Goal: Task Accomplishment & Management: Manage account settings

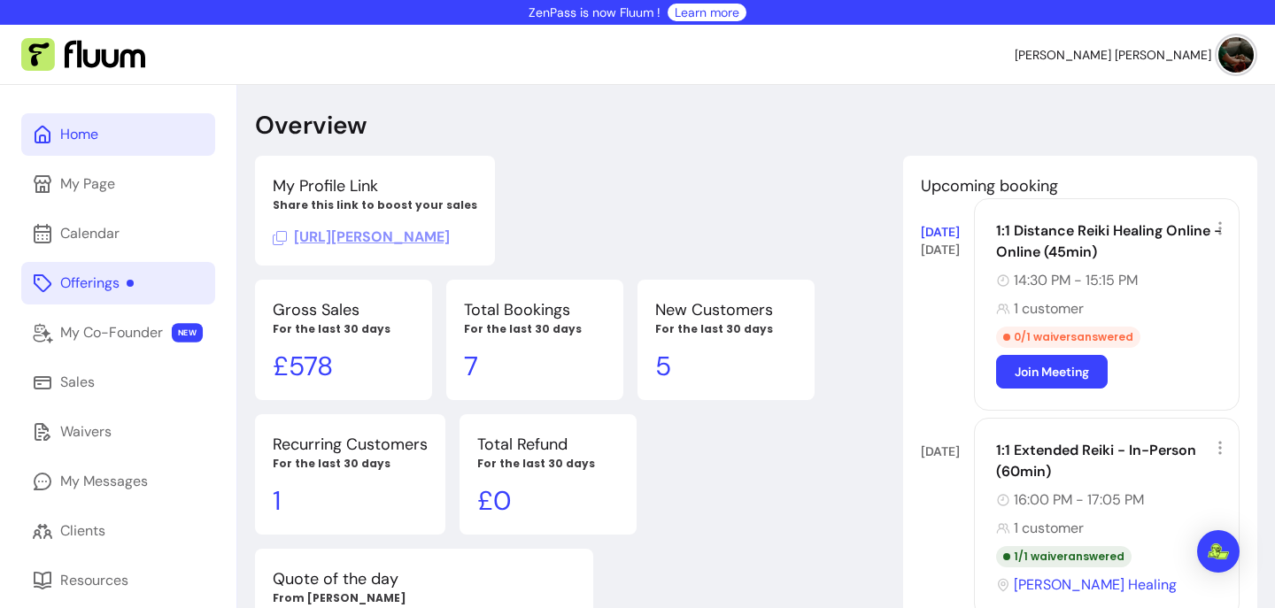
click at [97, 284] on div "Offerings" at bounding box center [96, 283] width 73 height 21
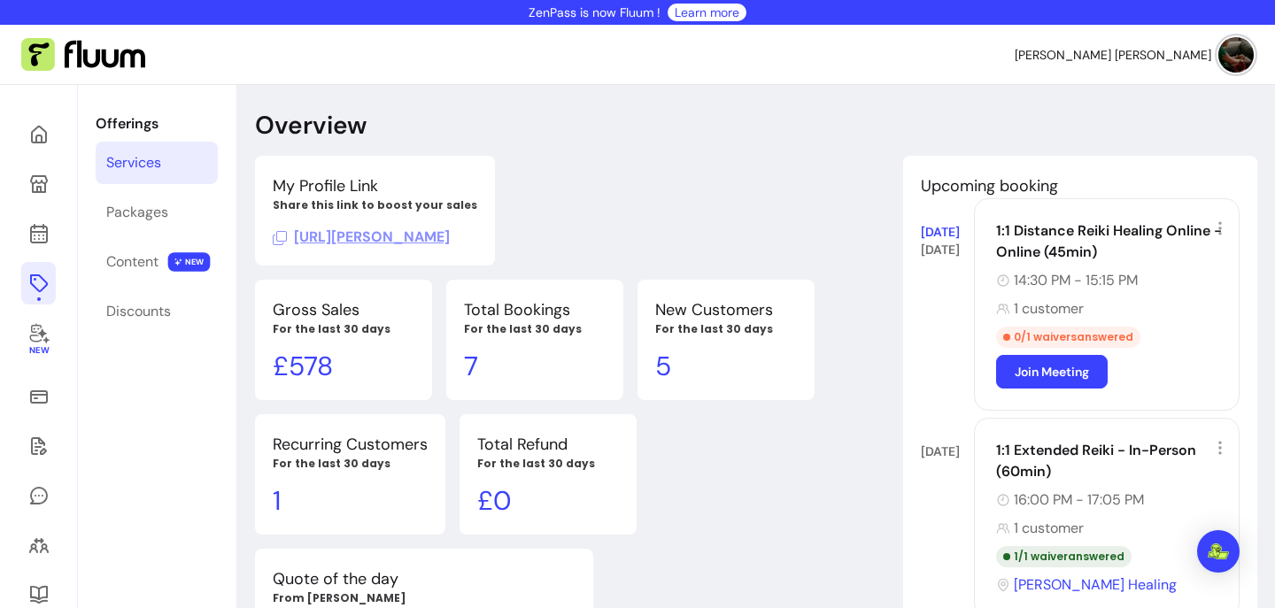
click at [139, 162] on div "Services" at bounding box center [133, 162] width 55 height 21
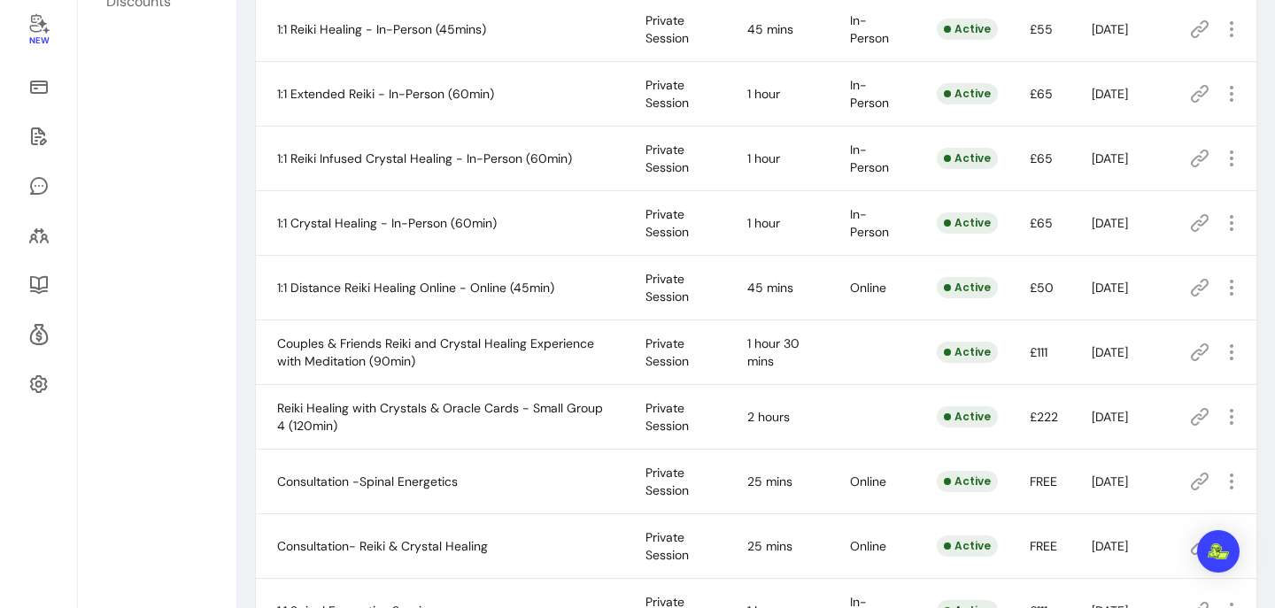
scroll to position [312, 0]
click at [1227, 288] on icon "button" at bounding box center [1231, 285] width 21 height 21
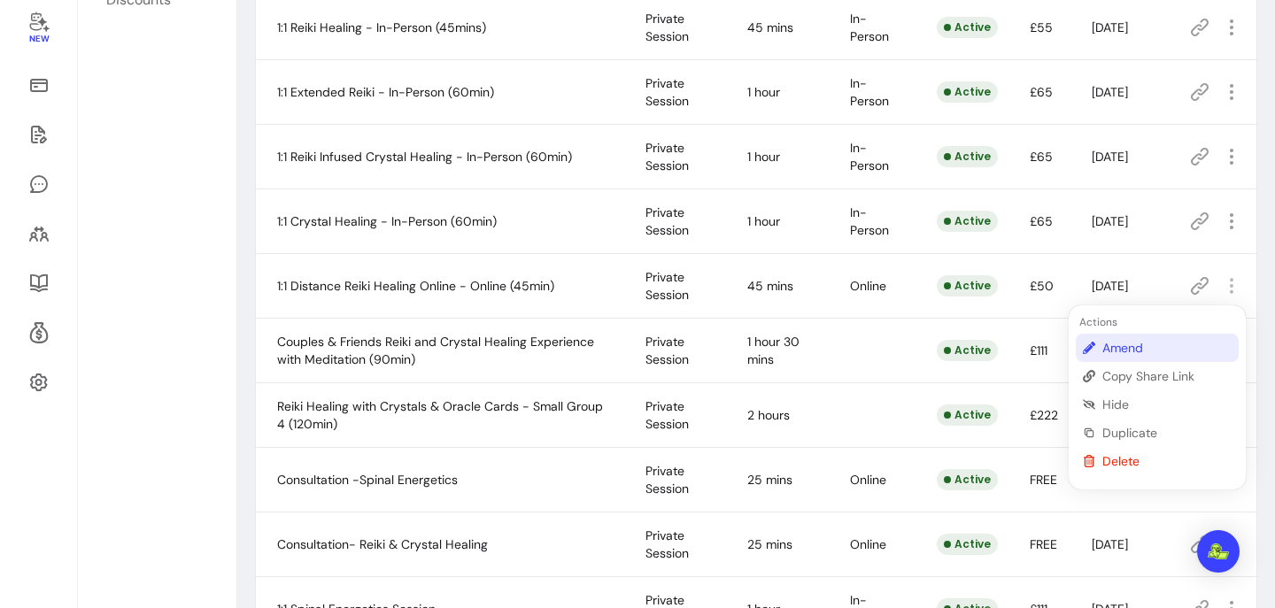
click at [1149, 350] on span "Amend" at bounding box center [1166, 348] width 129 height 18
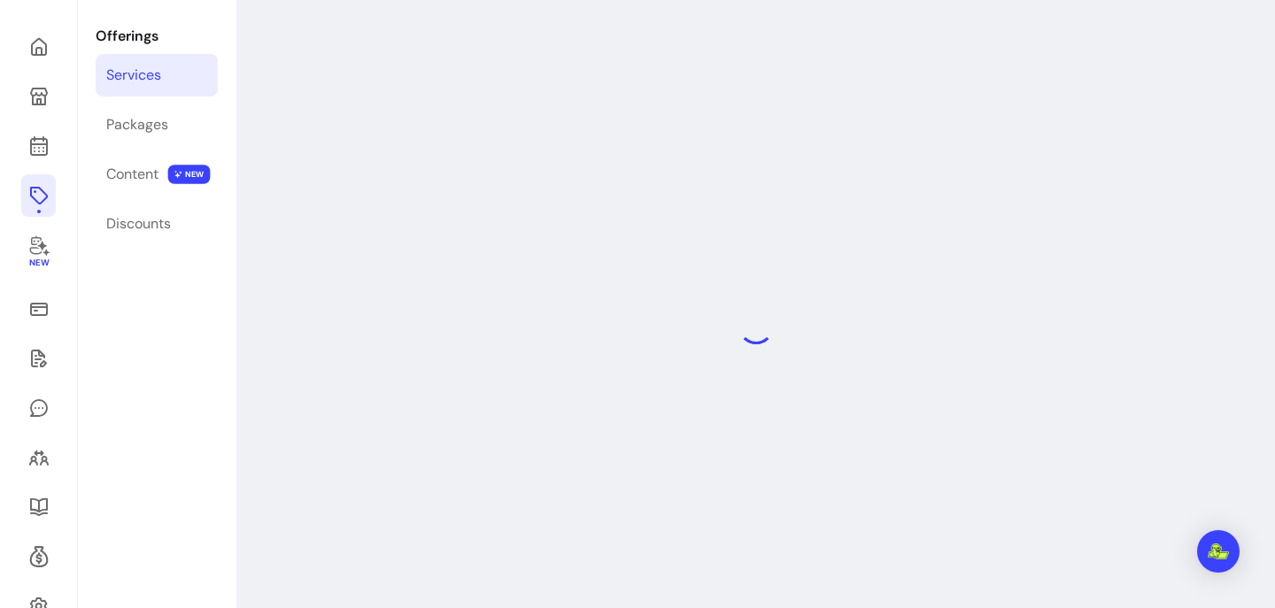
scroll to position [85, 0]
select select "**"
select select "***"
select select "******"
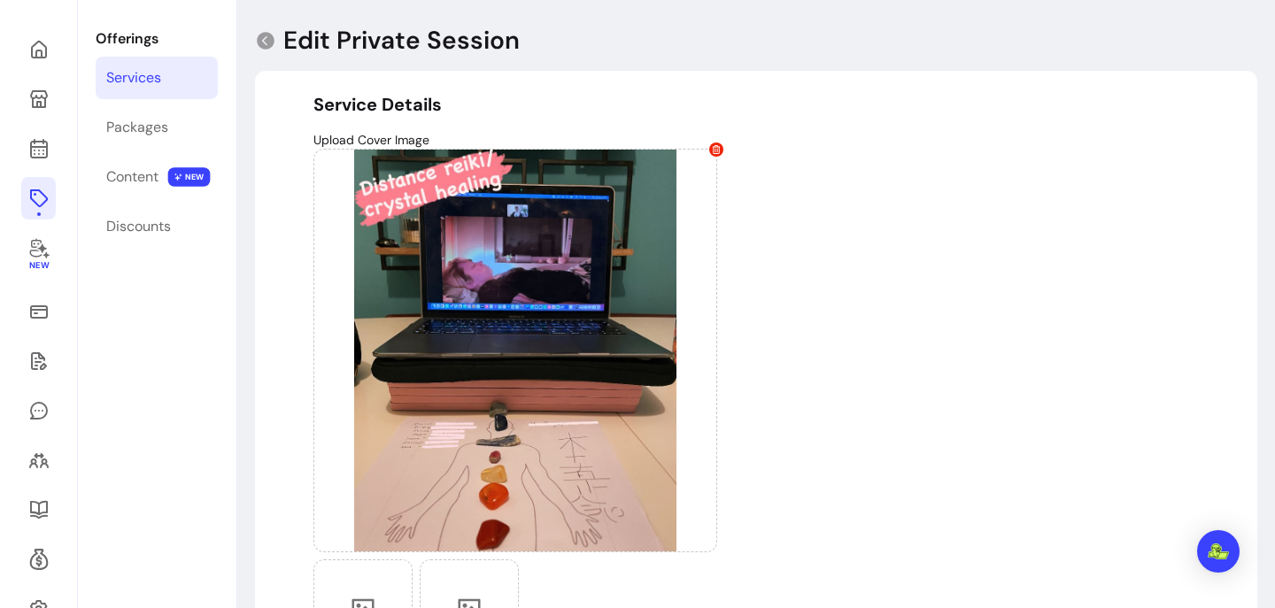
type input "**********"
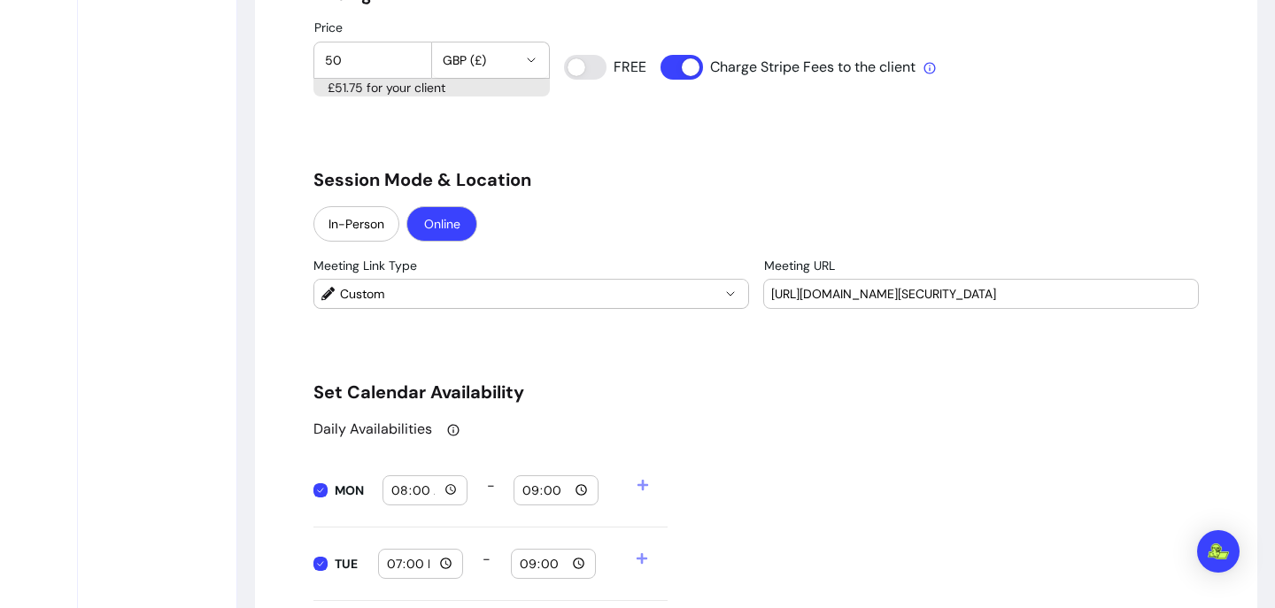
scroll to position [1541, 0]
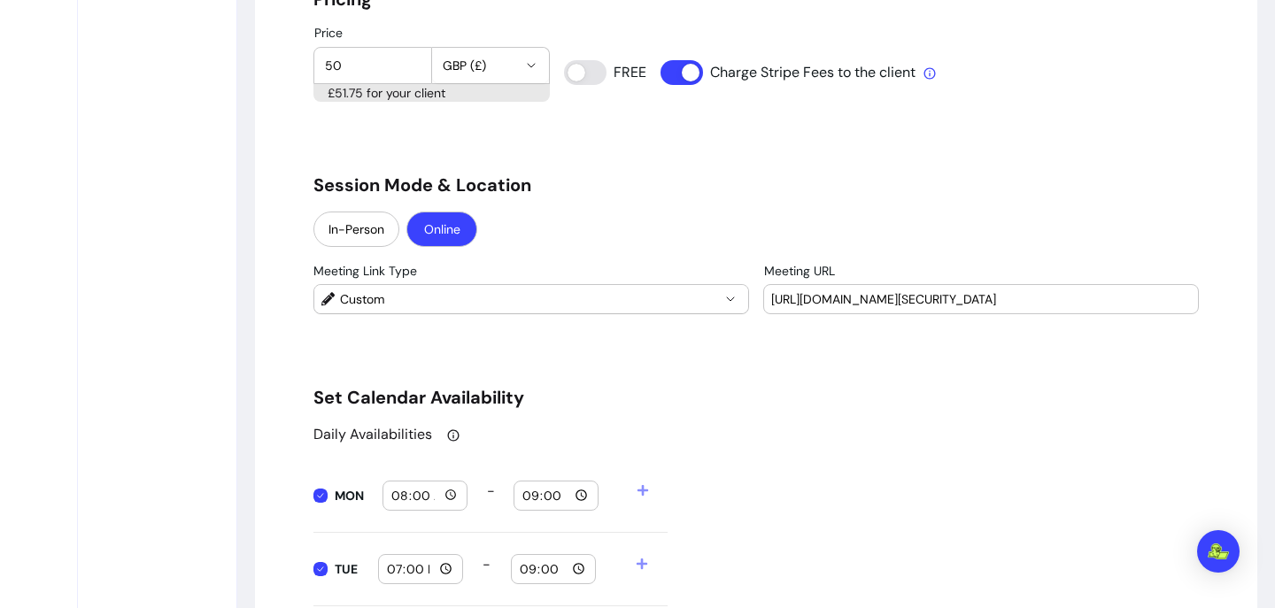
click at [833, 293] on input "[URL][DOMAIN_NAME][SECURITY_DATA]" at bounding box center [981, 299] width 420 height 18
click at [726, 298] on icon "button" at bounding box center [730, 299] width 14 height 14
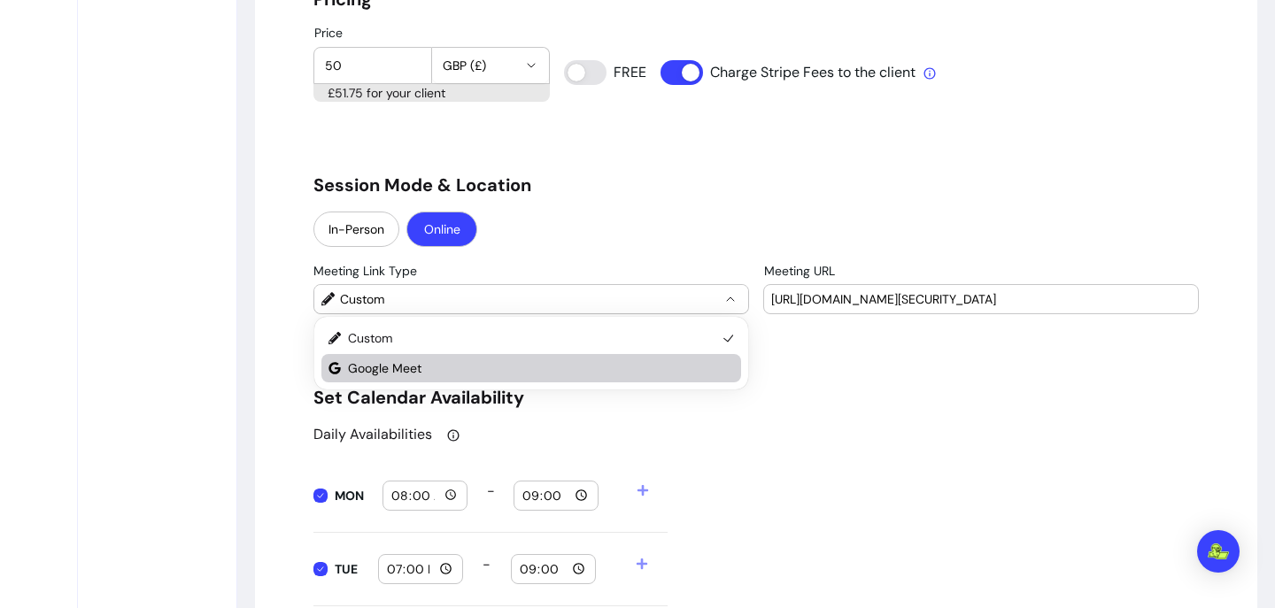
click at [679, 369] on span "Google Meet" at bounding box center [532, 368] width 368 height 18
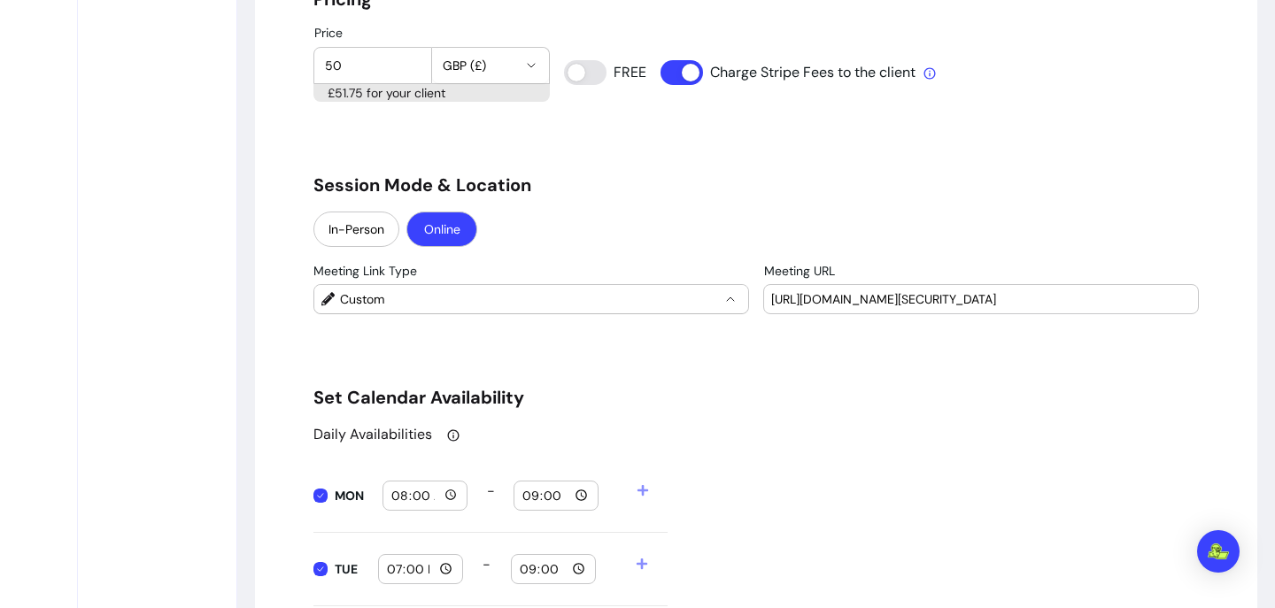
select select "****"
click at [451, 494] on input "08:00" at bounding box center [424, 495] width 69 height 19
type input "07:00"
click at [578, 496] on input "21:00" at bounding box center [555, 495] width 69 height 19
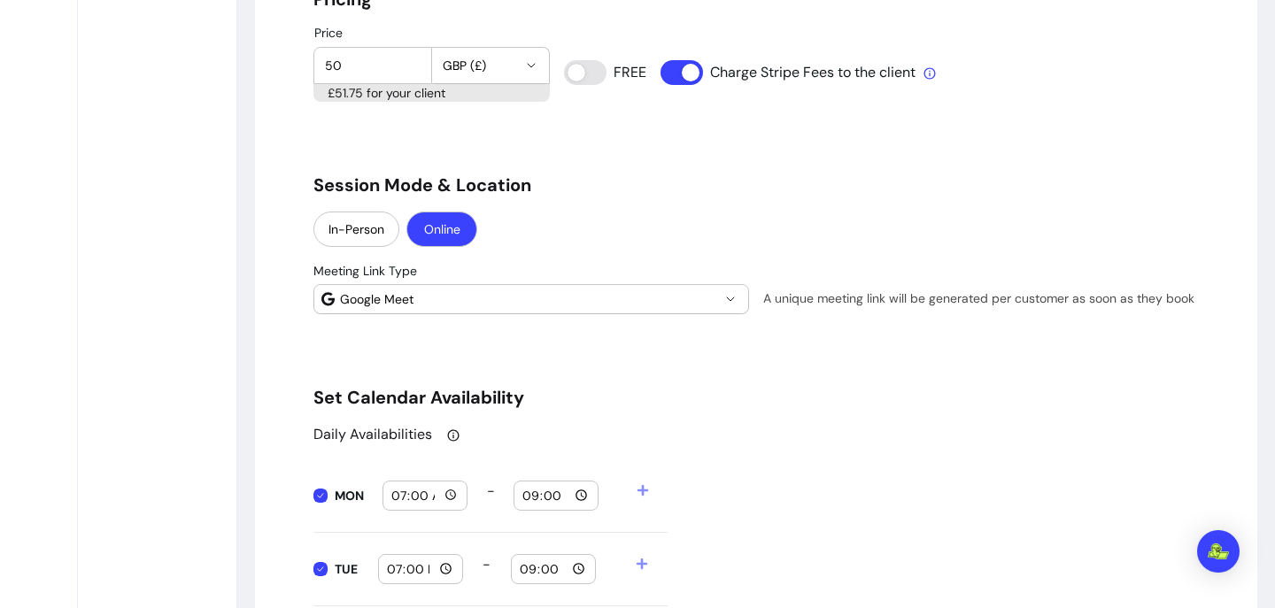
type input "09:00"
click at [722, 440] on div "Daily Availabilities" at bounding box center [755, 434] width 885 height 21
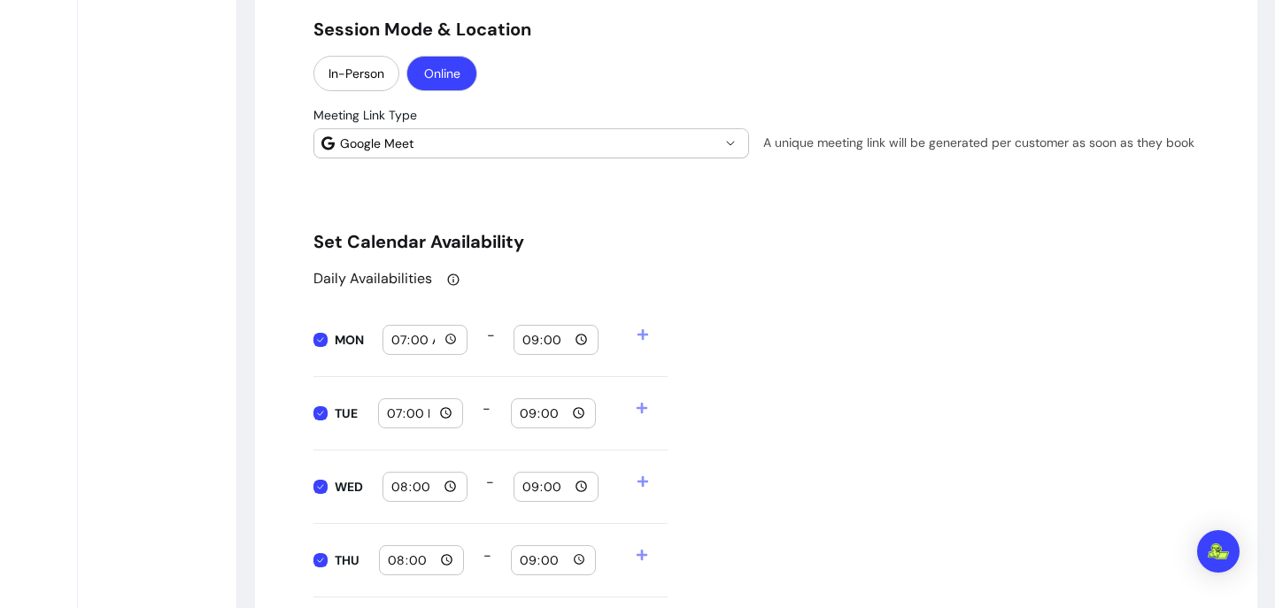
scroll to position [1698, 0]
click at [452, 409] on input "19:00" at bounding box center [420, 411] width 69 height 19
type input "07:00"
click at [578, 415] on input "21:00" at bounding box center [553, 411] width 69 height 19
click at [736, 371] on div "Daily Availabilities MON 07:00 - 09:00 TUE 07:00 - 21:00 WED 08:00 - 21:00 THU …" at bounding box center [755, 541] width 885 height 550
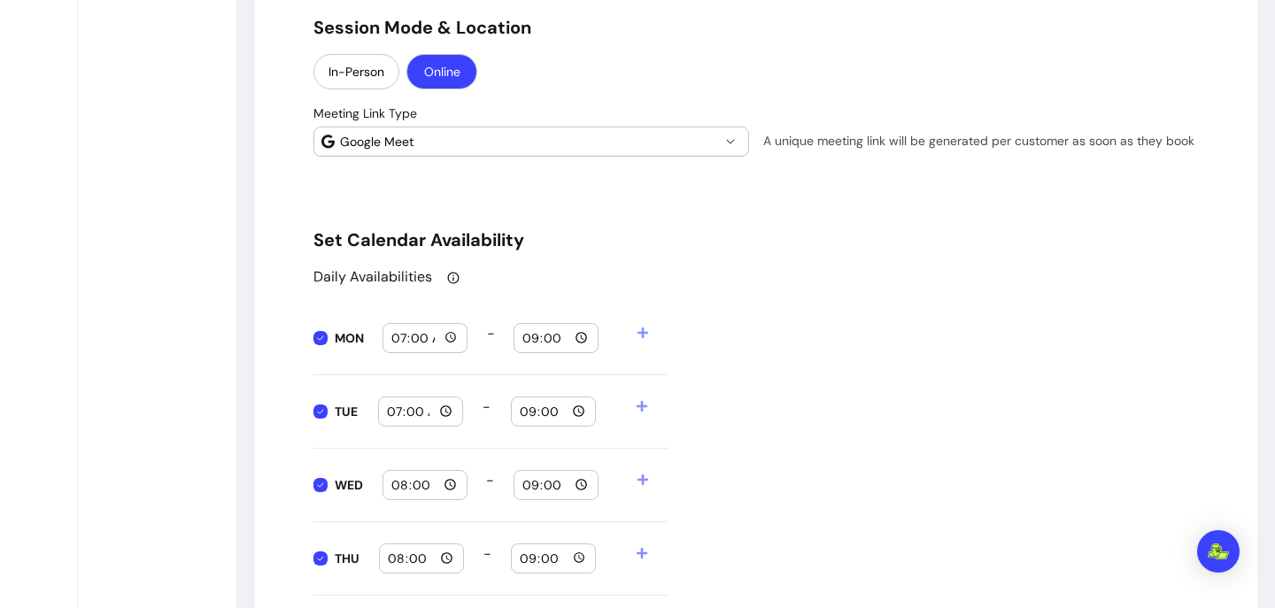
click at [641, 332] on icon at bounding box center [642, 332] width 11 height 11
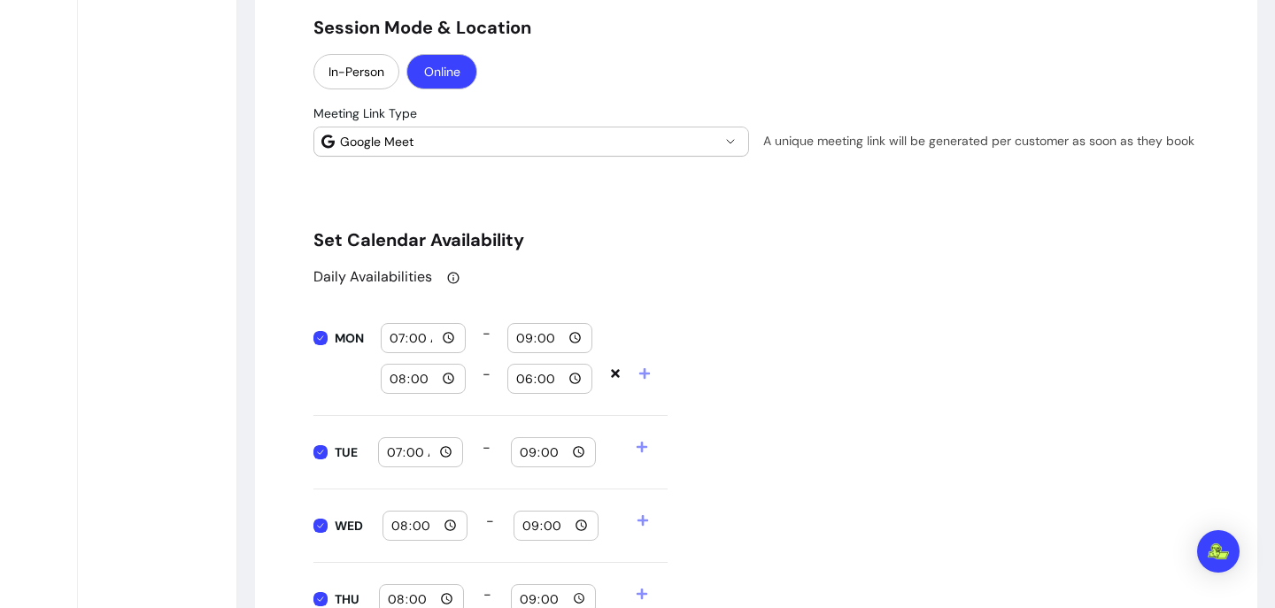
click at [447, 381] on input "08:00" at bounding box center [423, 378] width 69 height 19
type input "19:00"
click at [576, 379] on input "18:00" at bounding box center [549, 378] width 69 height 19
type input "22:00"
click at [718, 448] on div "Daily Availabilities MON 07:00 - 09:00 19:00 - 22:00 TUE 07:00 - 21:00 WED 08:0…" at bounding box center [755, 561] width 885 height 590
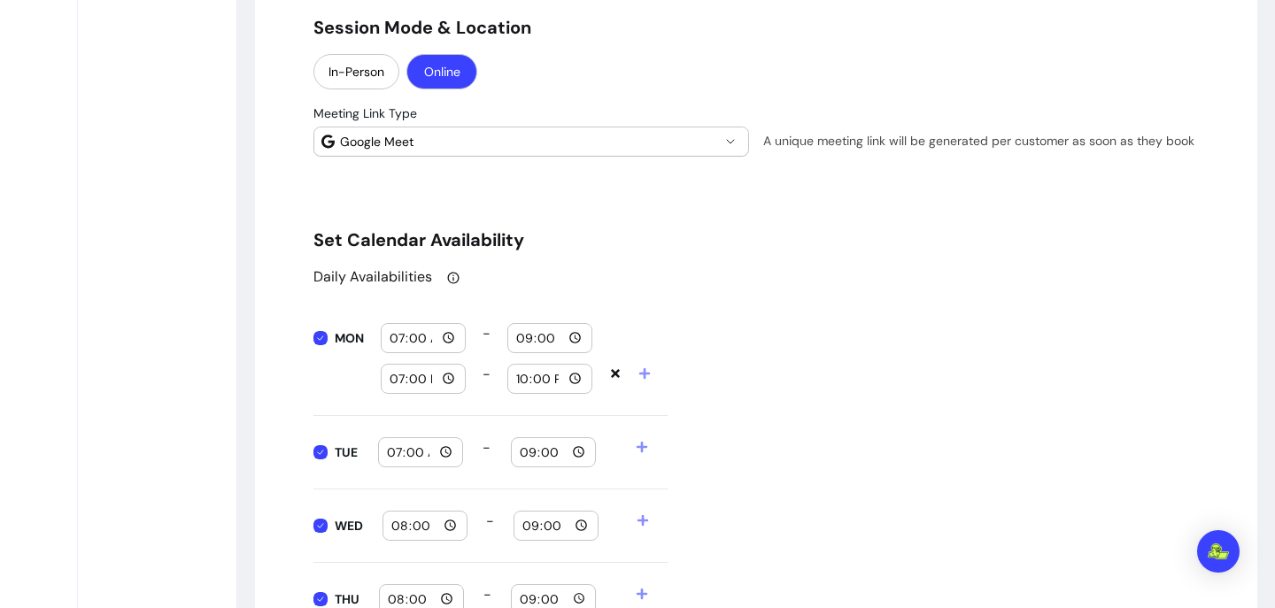
click at [577, 451] on input "21:00" at bounding box center [553, 452] width 69 height 19
type input "09:00"
click at [641, 443] on icon at bounding box center [640, 447] width 11 height 11
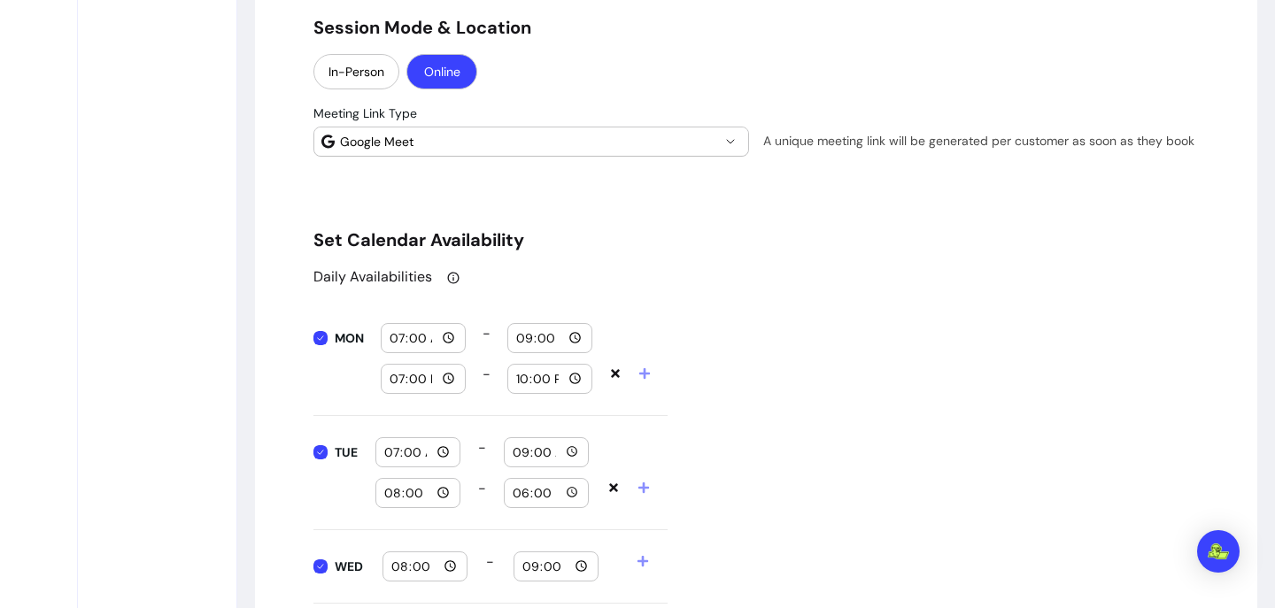
click at [444, 496] on input "08:00" at bounding box center [417, 492] width 69 height 19
type input "19:00"
click at [570, 494] on input "18:00" at bounding box center [546, 492] width 69 height 19
type input "22:00"
click at [710, 529] on div "Daily Availabilities MON 07:00 - 09:00 19:00 - 22:00 TUE 07:00 - 09:00 19:00 - …" at bounding box center [755, 581] width 885 height 631
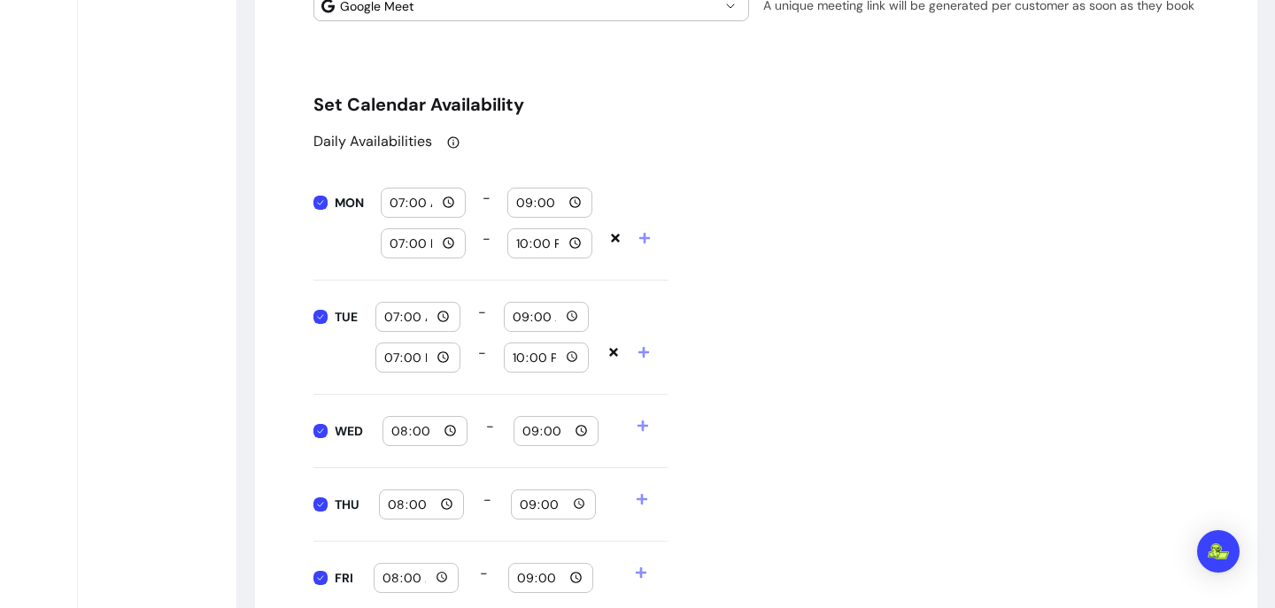
scroll to position [1860, 0]
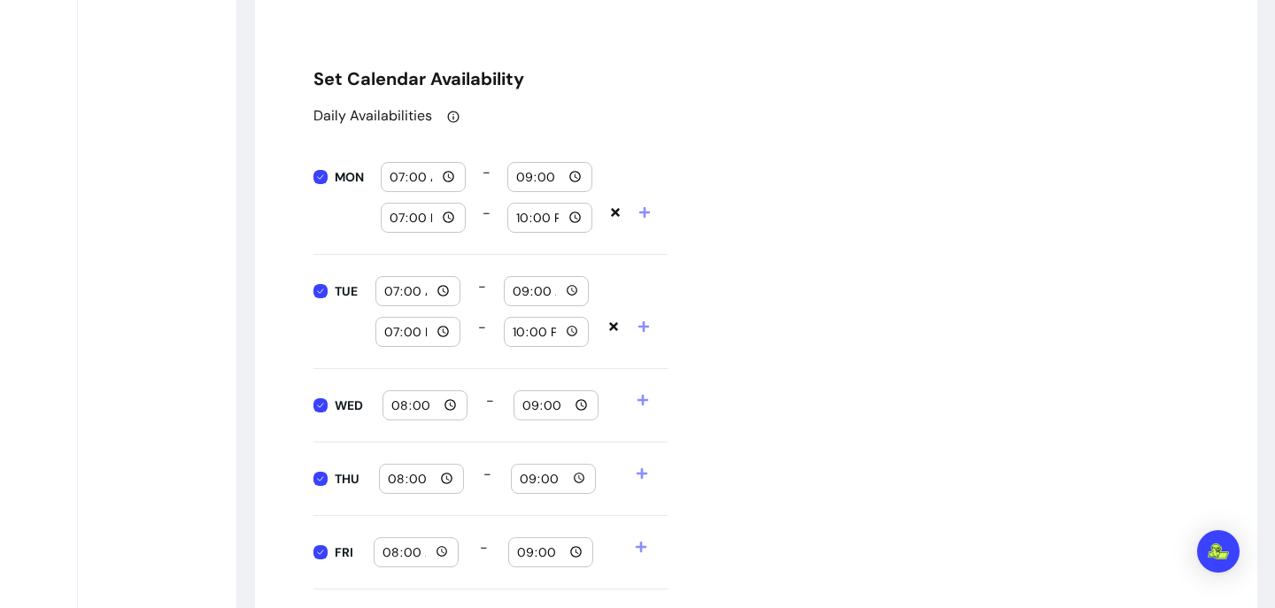
click at [451, 404] on input "08:00" at bounding box center [424, 405] width 69 height 19
type input "07:00"
click at [582, 400] on input "21:00" at bounding box center [555, 405] width 69 height 19
type input "09:00"
click at [714, 315] on div "Daily Availabilities MON 07:00 - 09:00 19:00 - 22:00 TUE 07:00 - 09:00 19:00 - …" at bounding box center [755, 420] width 885 height 631
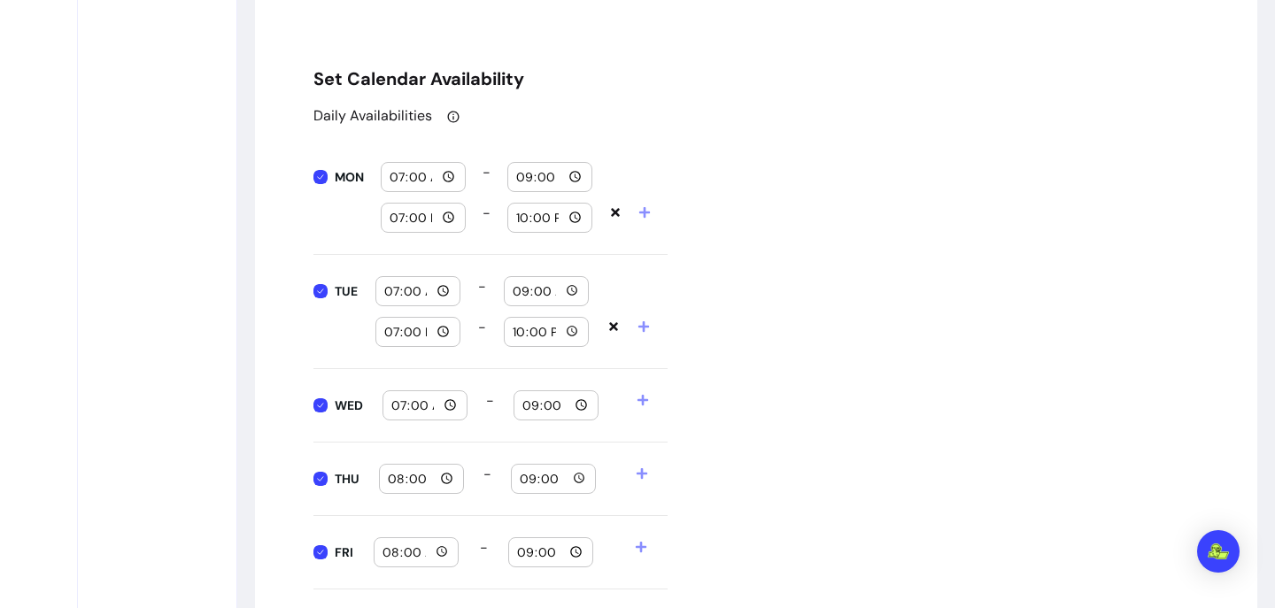
click at [640, 397] on icon at bounding box center [642, 400] width 12 height 12
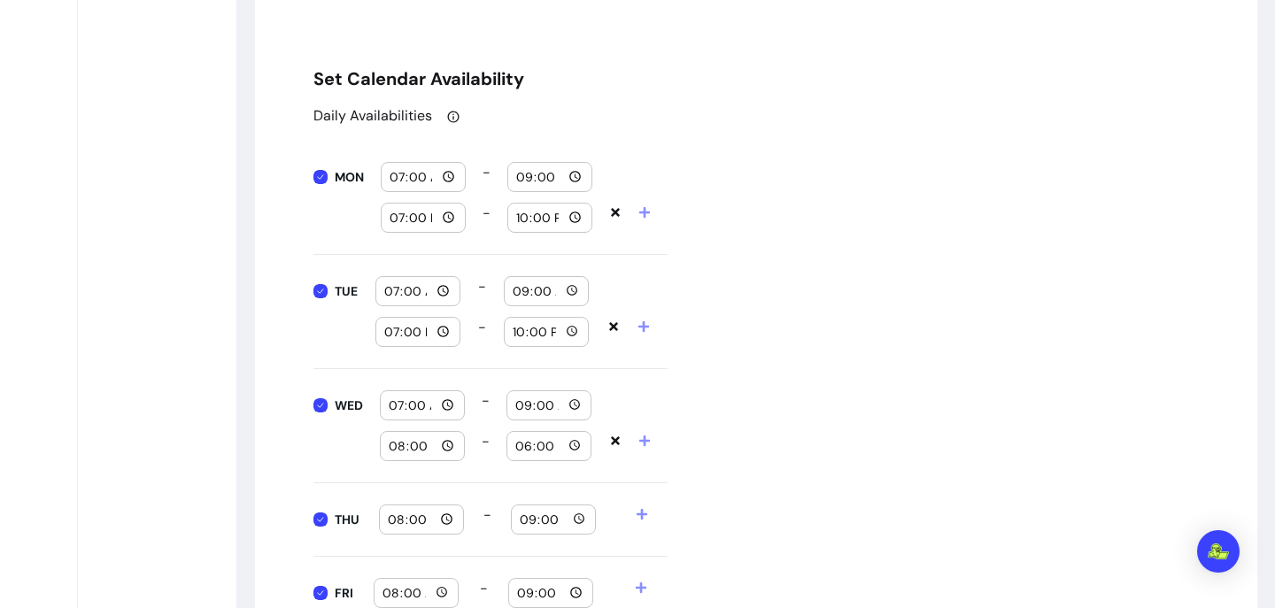
click at [452, 447] on input "08:00" at bounding box center [422, 445] width 69 height 19
type input "19:00"
click at [571, 444] on input "18:00" at bounding box center [548, 445] width 69 height 19
type input "22:00"
click at [690, 474] on div "Daily Availabilities MON 07:00 - 09:00 19:00 - 22:00 TUE 07:00 - 09:00 19:00 - …" at bounding box center [755, 441] width 885 height 672
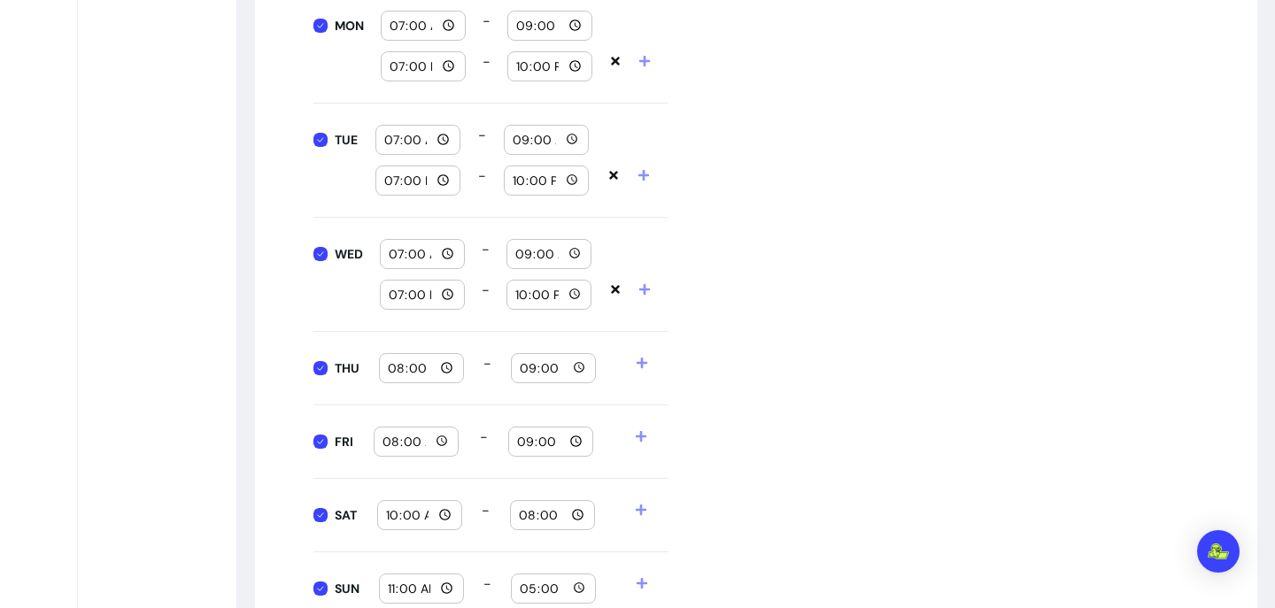
scroll to position [2020, 0]
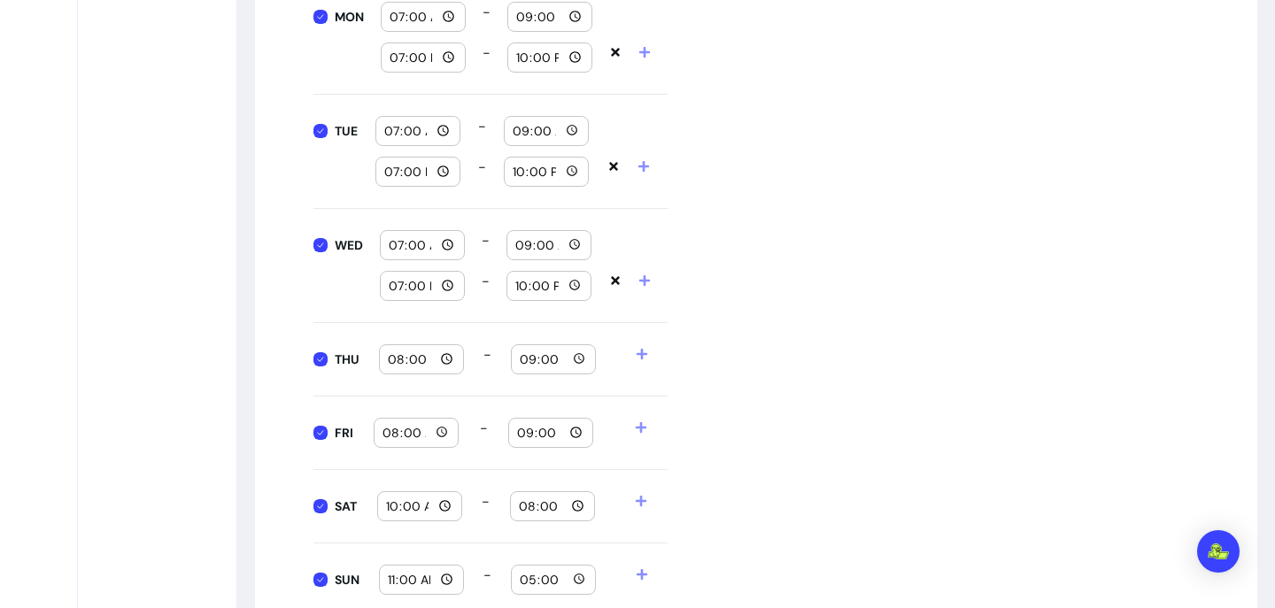
click at [451, 358] on input "08:00" at bounding box center [421, 359] width 69 height 19
type input "07:00"
click at [578, 358] on input "21:00" at bounding box center [553, 359] width 69 height 19
type input "09:00"
click at [702, 390] on div "Daily Availabilities MON 07:00 - 09:00 19:00 - 22:00 TUE 07:00 - 09:00 19:00 - …" at bounding box center [755, 281] width 885 height 672
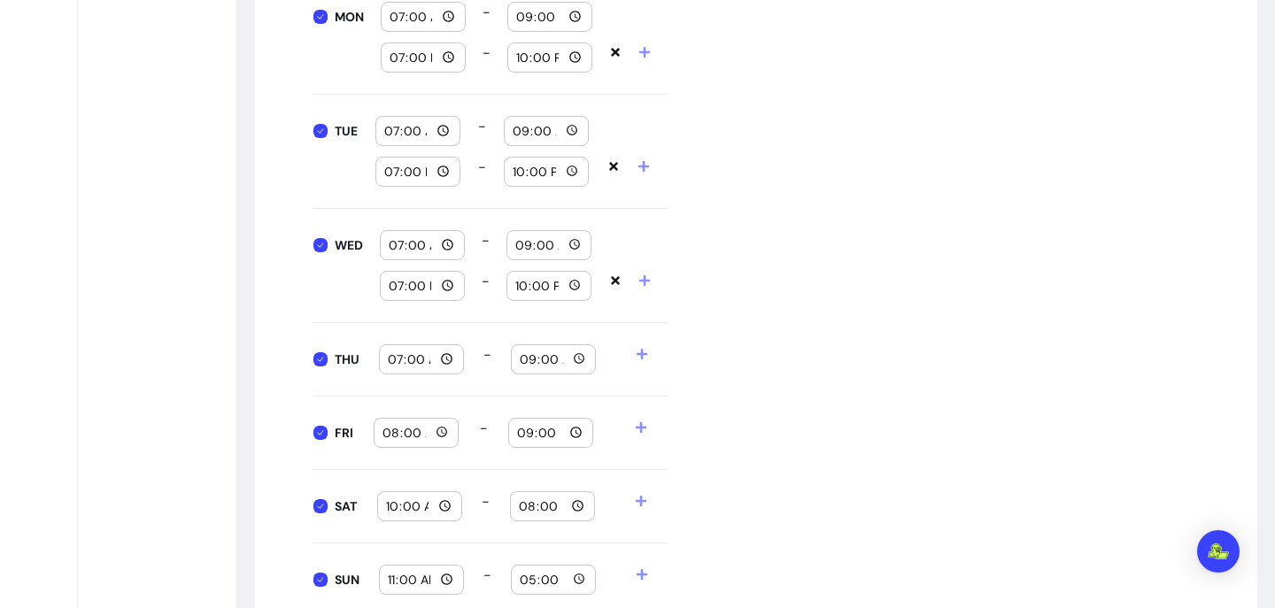
click at [643, 352] on icon at bounding box center [641, 354] width 11 height 11
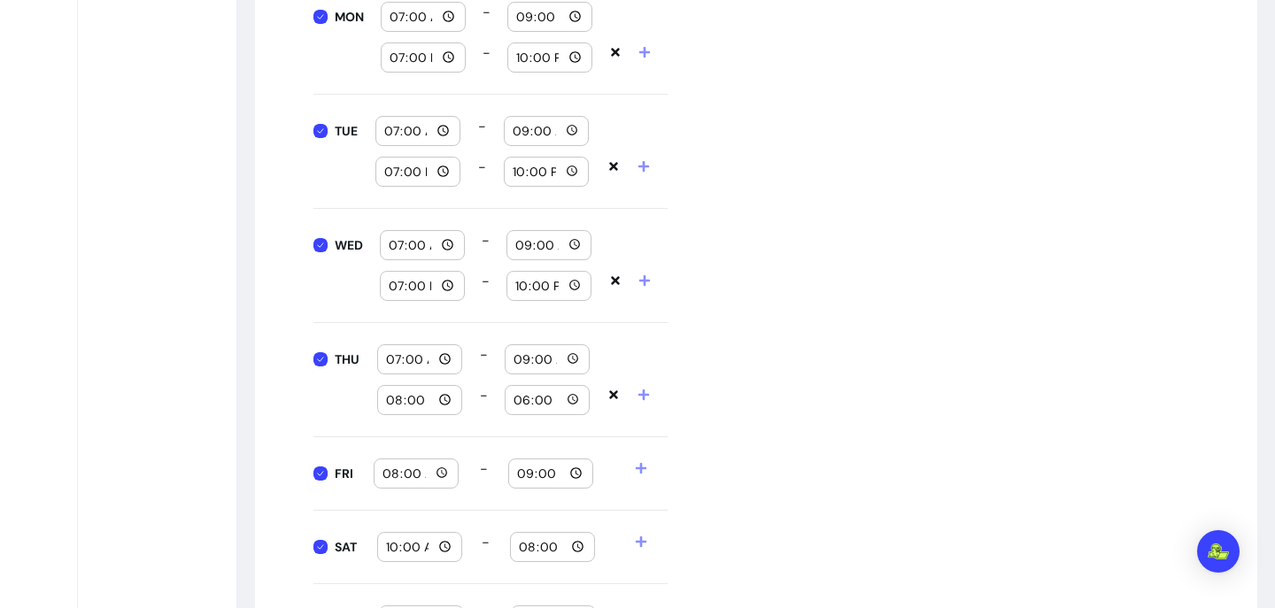
click at [441, 400] on input "08:00" at bounding box center [419, 399] width 69 height 19
type input "19:00"
click at [571, 402] on input "18:00" at bounding box center [546, 399] width 69 height 19
type input "22:00"
click at [702, 462] on div "Daily Availabilities MON 07:00 - 09:00 19:00 - 22:00 TUE 07:00 - 09:00 19:00 - …" at bounding box center [755, 301] width 885 height 712
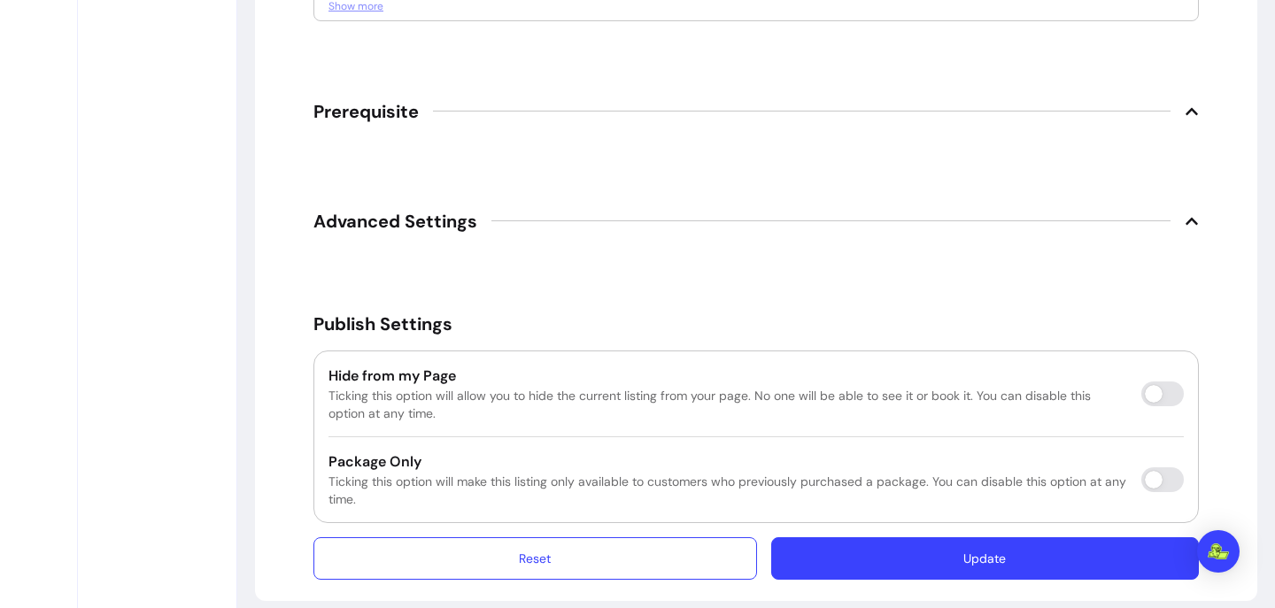
scroll to position [3978, 0]
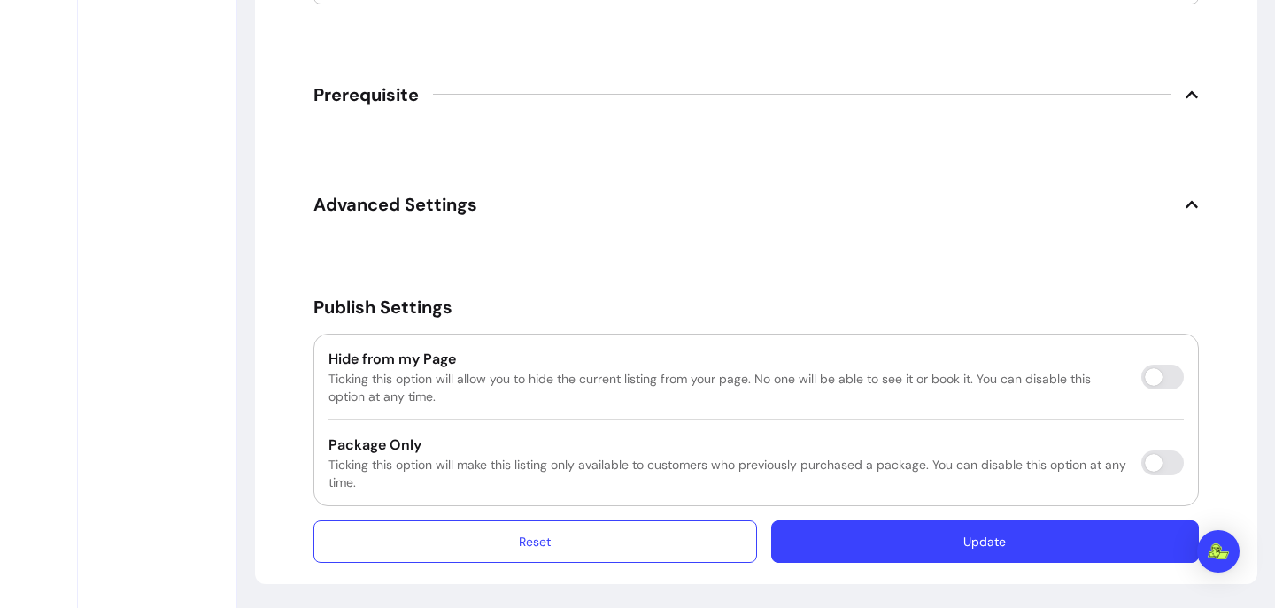
click at [874, 552] on button "Update" at bounding box center [984, 541] width 427 height 42
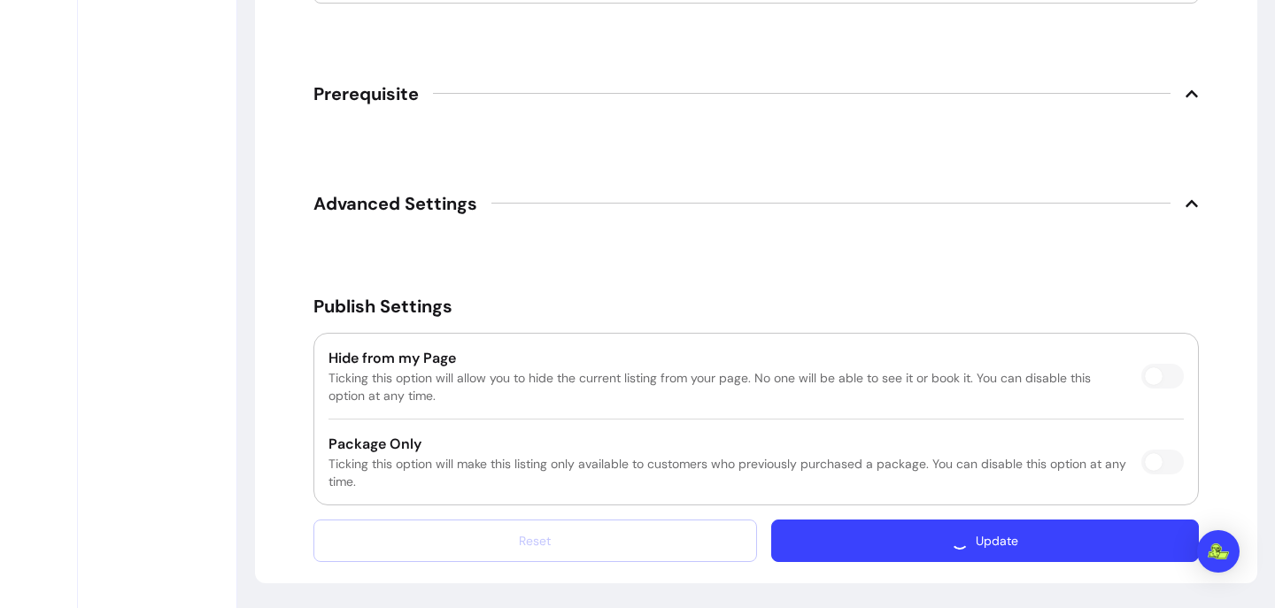
scroll to position [3928, 0]
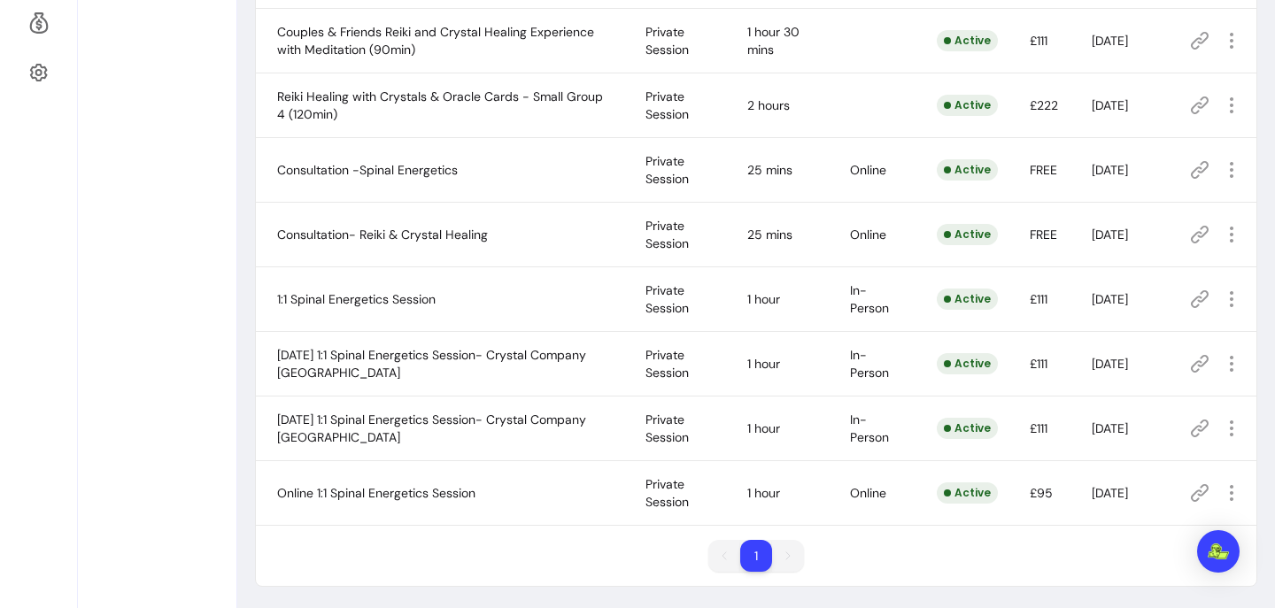
scroll to position [625, 0]
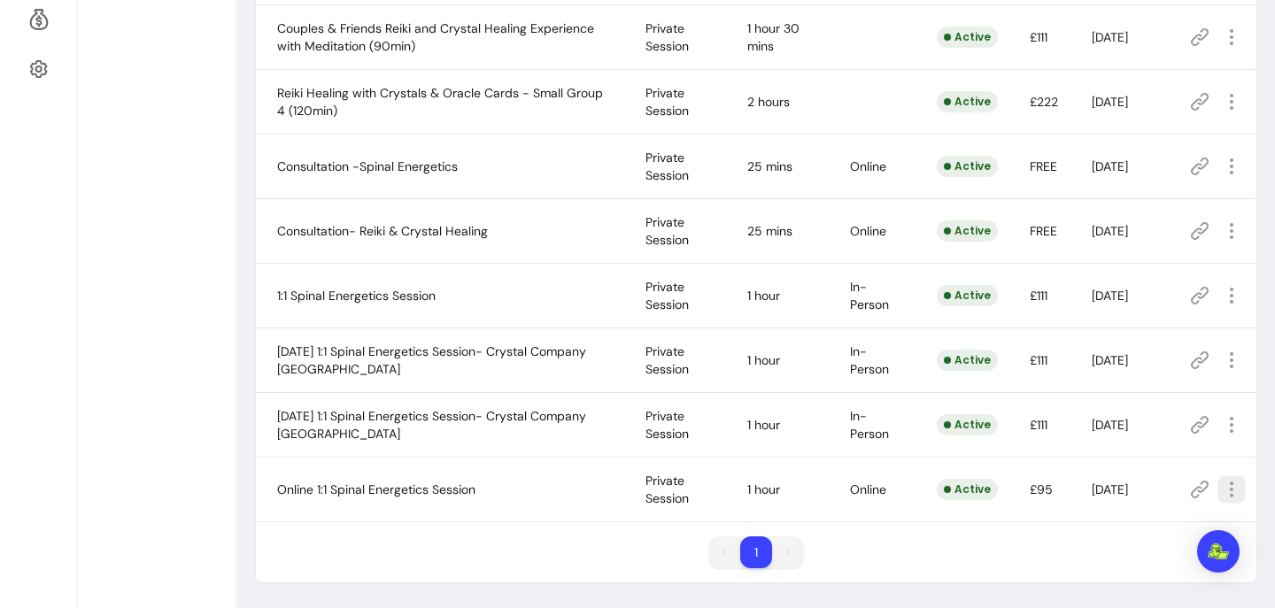
click at [1230, 492] on icon "button" at bounding box center [1231, 489] width 20 height 20
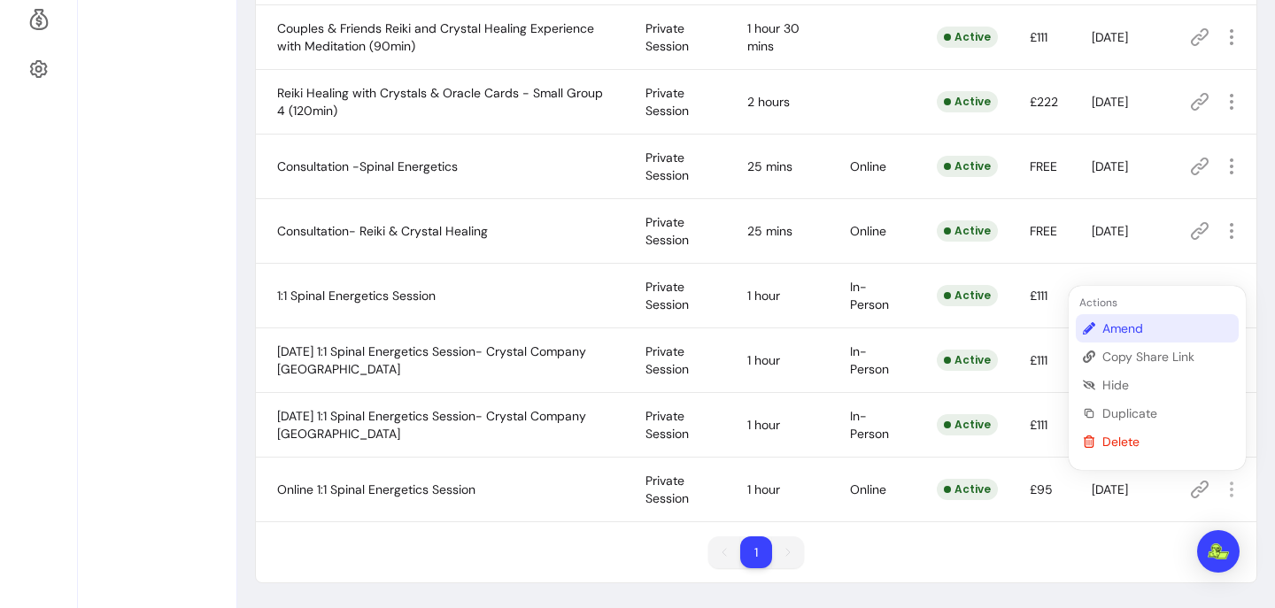
click at [1162, 327] on span "Amend" at bounding box center [1166, 329] width 129 height 18
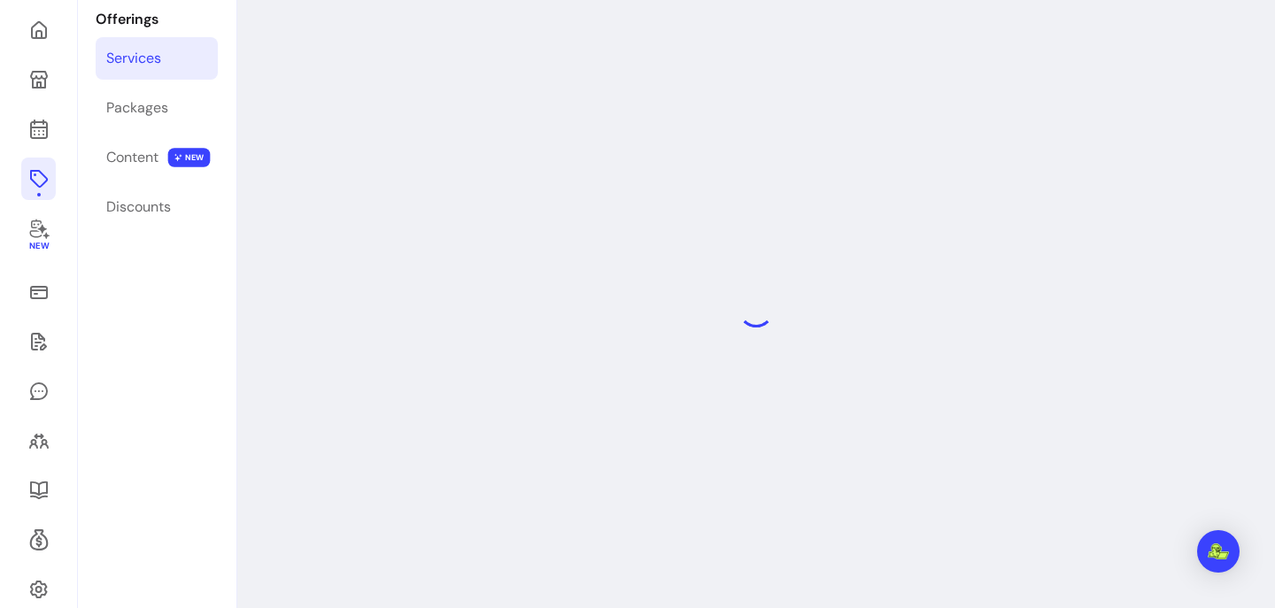
scroll to position [85, 0]
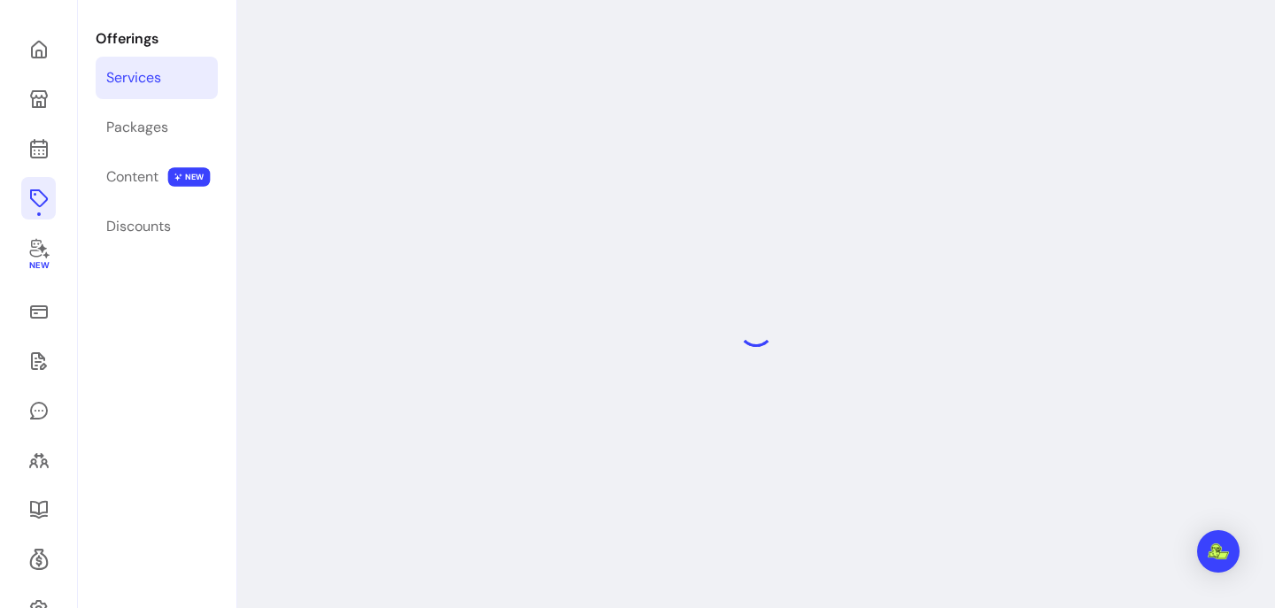
select select "**"
select select "***"
select select "****"
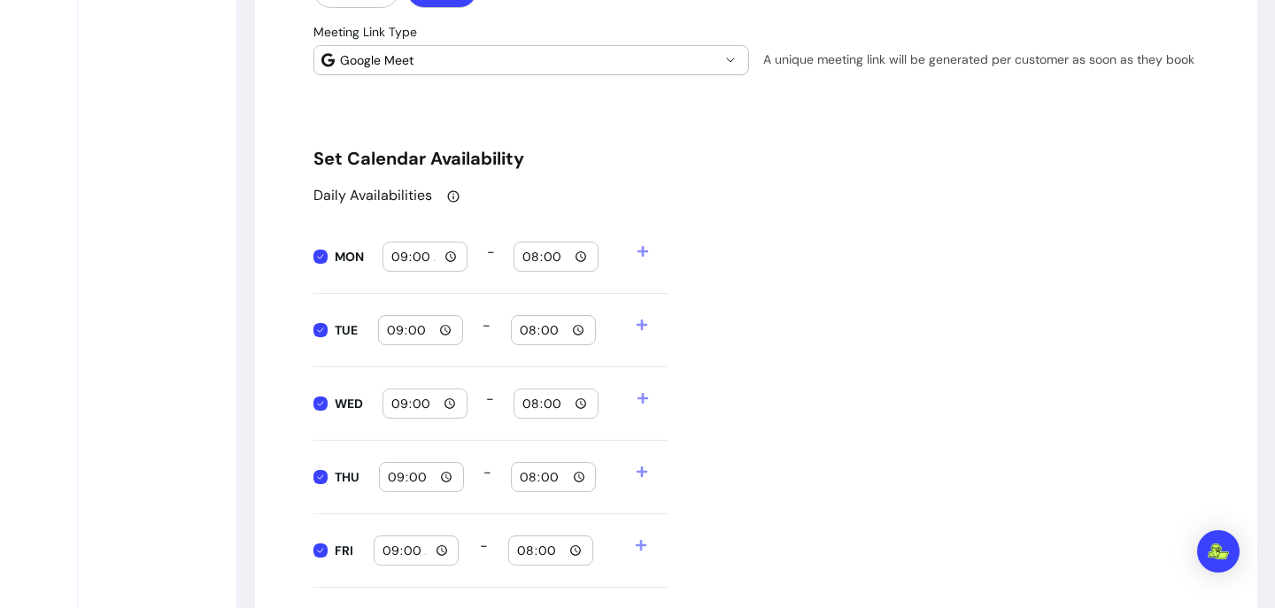
scroll to position [1934, 0]
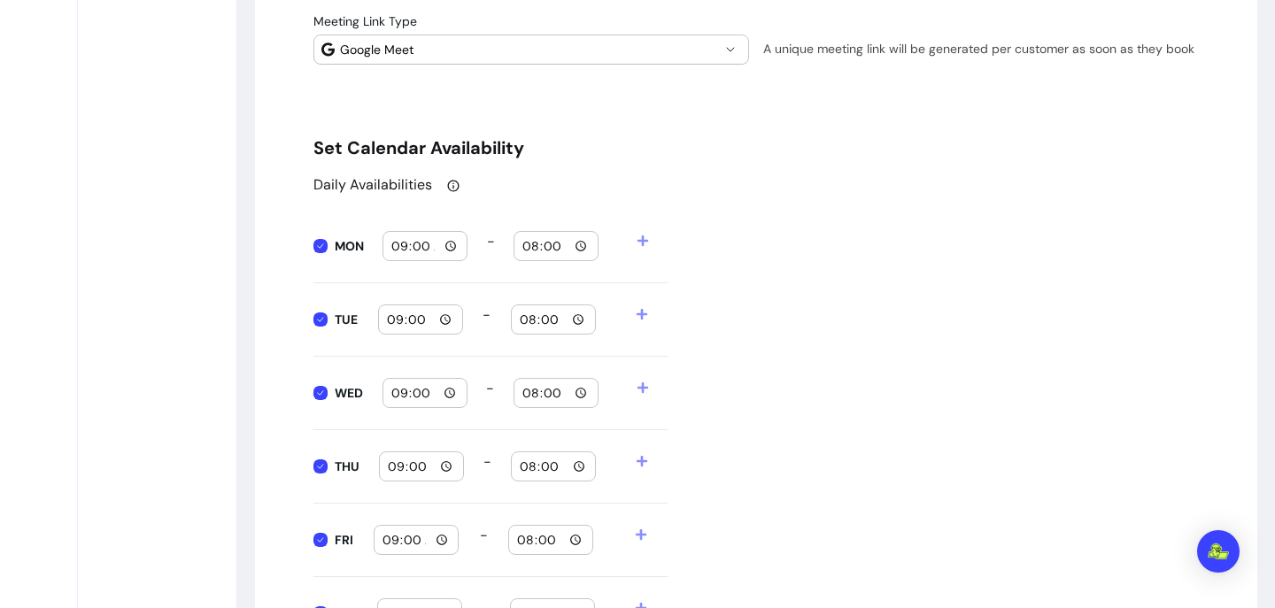
click at [453, 244] on input "09:00" at bounding box center [424, 245] width 69 height 19
type input "07:00"
click at [583, 244] on input "20:00" at bounding box center [555, 245] width 69 height 19
type input "09:00"
click at [692, 248] on div "Daily Availabilities MON 07:00 - 09:00 TUE 09:00 - 20:00 WED 09:00 - 20:00 THU …" at bounding box center [755, 449] width 885 height 550
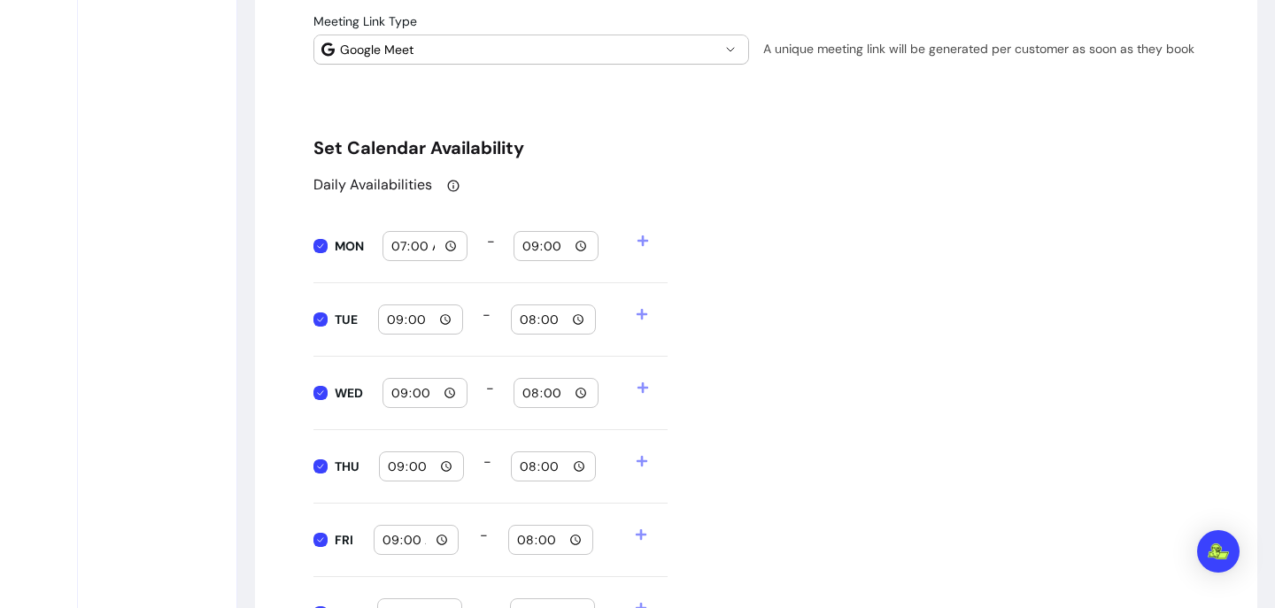
click at [641, 238] on icon at bounding box center [642, 240] width 11 height 11
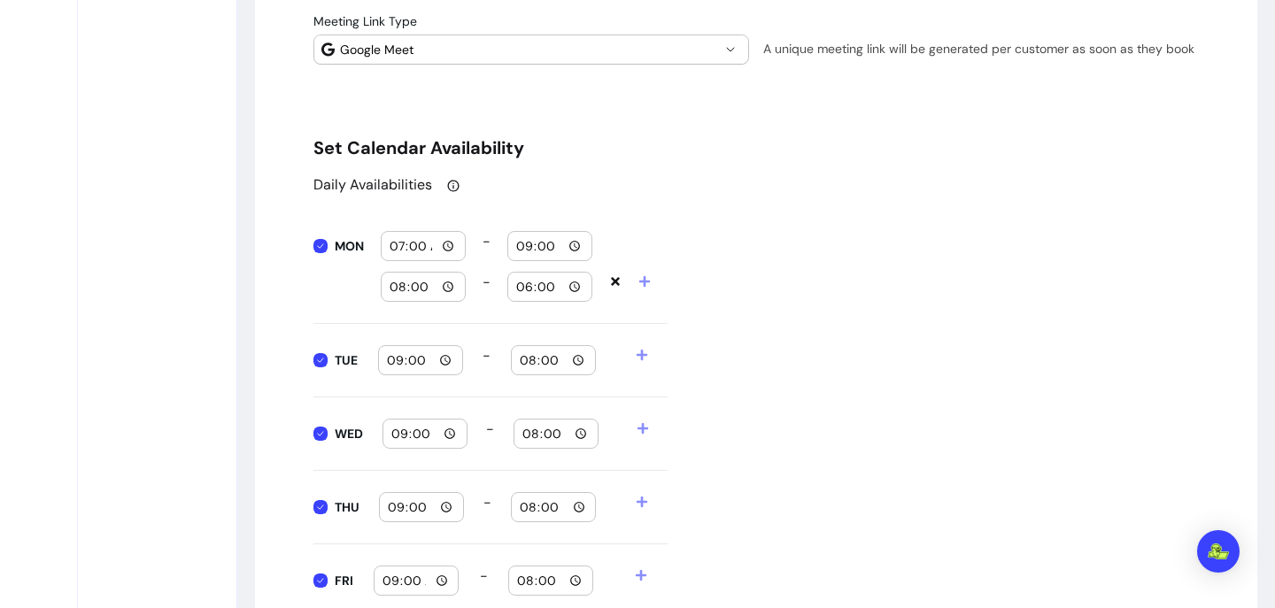
click at [446, 289] on input "08:00" at bounding box center [423, 286] width 69 height 19
type input "19:00"
click at [576, 285] on input "18:00" at bounding box center [549, 286] width 69 height 19
type input "22:00"
click at [693, 386] on div "Daily Availabilities MON 07:00 - 09:00 19:00 - 22:00 TUE 09:00 - 20:00 WED 09:0…" at bounding box center [755, 469] width 885 height 590
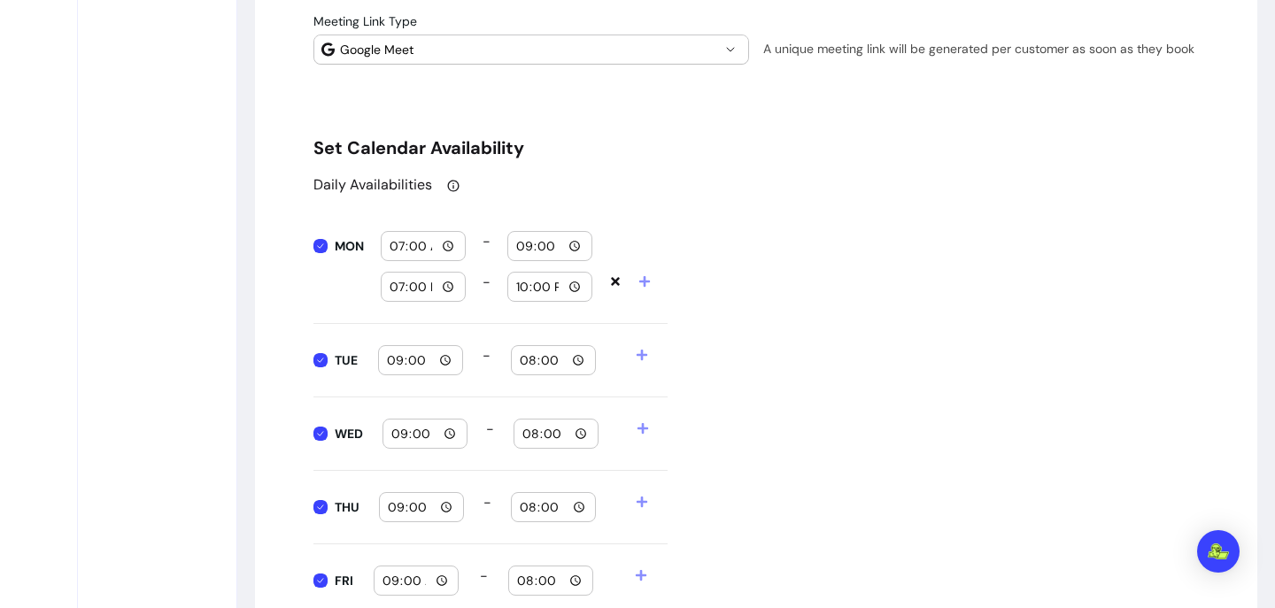
click at [444, 358] on input "09:00" at bounding box center [420, 359] width 69 height 19
type input "07:00"
click at [576, 364] on input "20:00" at bounding box center [553, 359] width 69 height 19
type input "09:00"
click at [446, 391] on div "TUE 07:00 - 09:00" at bounding box center [490, 360] width 354 height 73
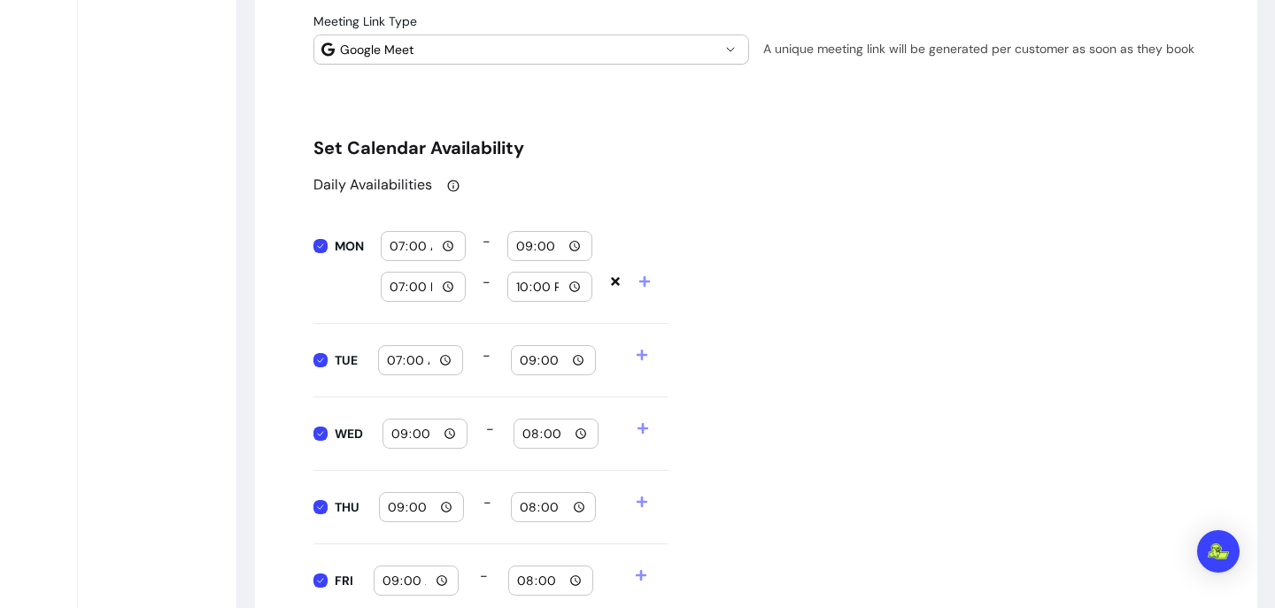
click at [646, 357] on icon at bounding box center [641, 355] width 12 height 12
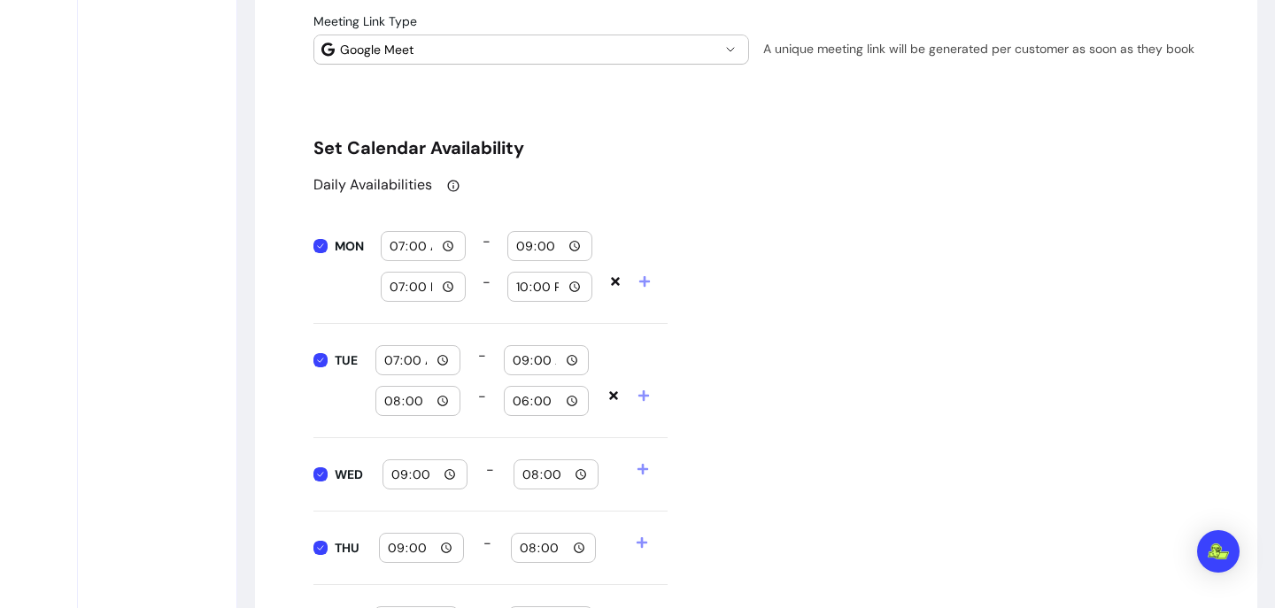
click at [442, 394] on input "08:00" at bounding box center [417, 400] width 69 height 19
type input "19:00"
click at [578, 401] on input "18:00" at bounding box center [546, 400] width 69 height 19
type input "22:00"
click at [705, 422] on div "Daily Availabilities MON 07:00 - 09:00 19:00 - 22:00 TUE 07:00 - 09:00 19:00 - …" at bounding box center [755, 489] width 885 height 631
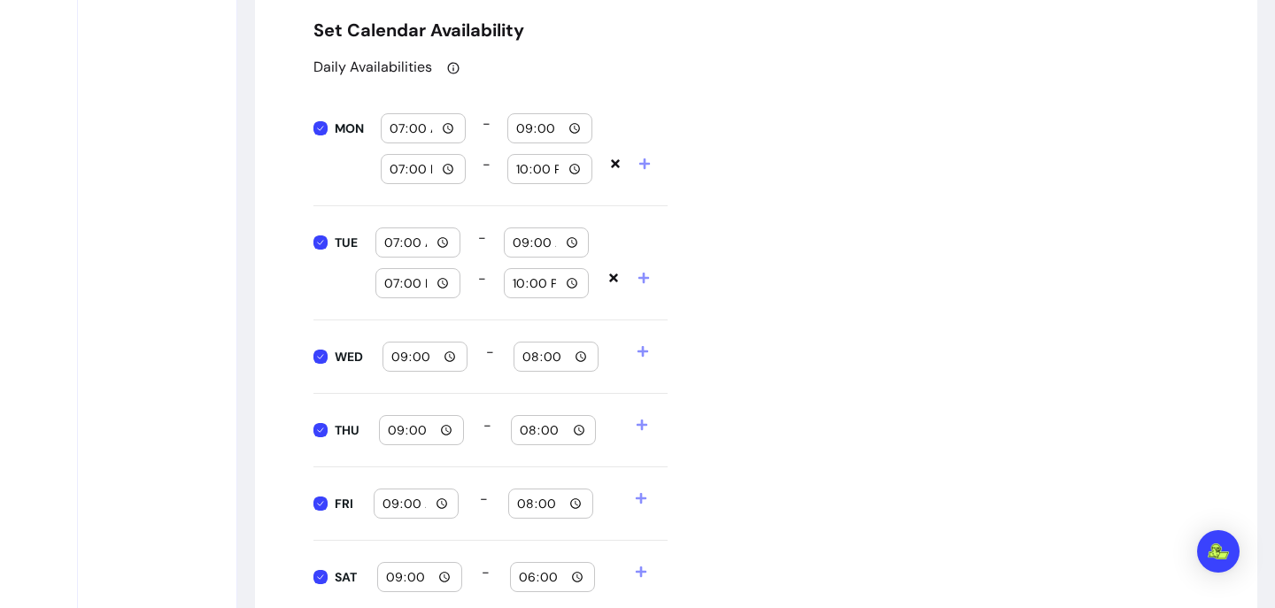
scroll to position [2054, 0]
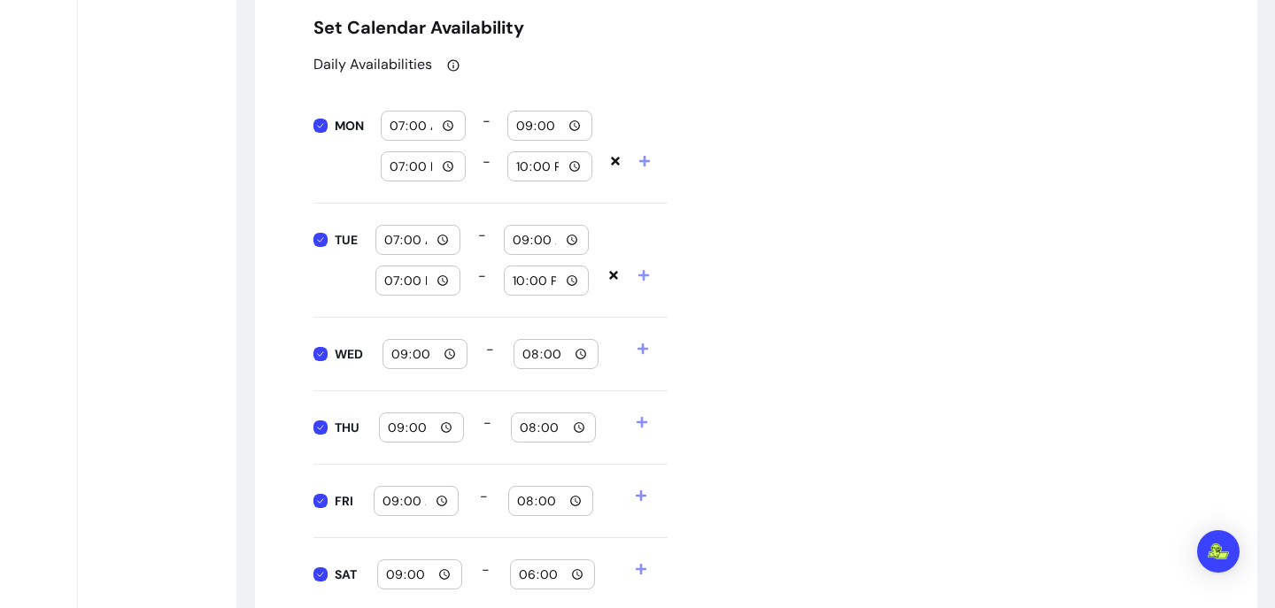
click at [451, 353] on input "09:00" at bounding box center [424, 353] width 69 height 19
type input "07:00"
click at [579, 353] on input "20:00" at bounding box center [555, 353] width 69 height 19
type input "09:00"
click at [743, 422] on div "Daily Availabilities MON 07:00 - 09:00 19:00 - 22:00 TUE 07:00 - 09:00 19:00 - …" at bounding box center [755, 369] width 885 height 631
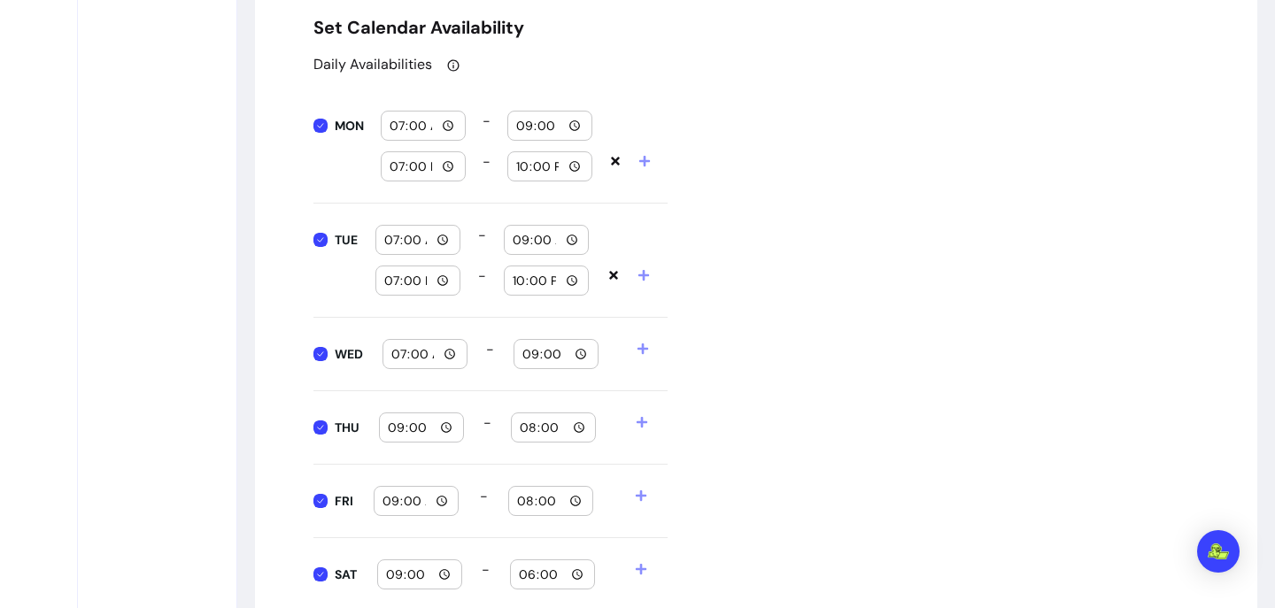
click at [444, 428] on input "09:00" at bounding box center [421, 427] width 69 height 19
type input "19:00"
click at [581, 428] on input "20:00" at bounding box center [553, 427] width 69 height 19
type input "22:00"
click at [772, 382] on div "Daily Availabilities MON 07:00 - 09:00 19:00 - 22:00 TUE 07:00 - 09:00 19:00 - …" at bounding box center [755, 369] width 885 height 631
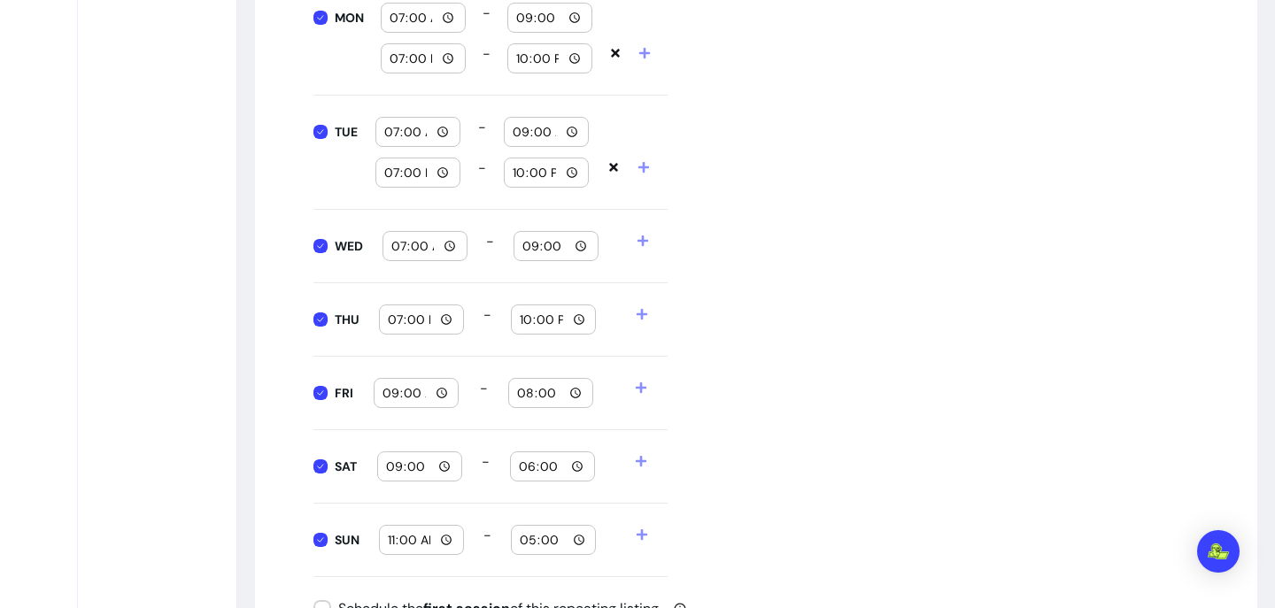
scroll to position [2163, 0]
click at [642, 243] on icon at bounding box center [641, 240] width 11 height 11
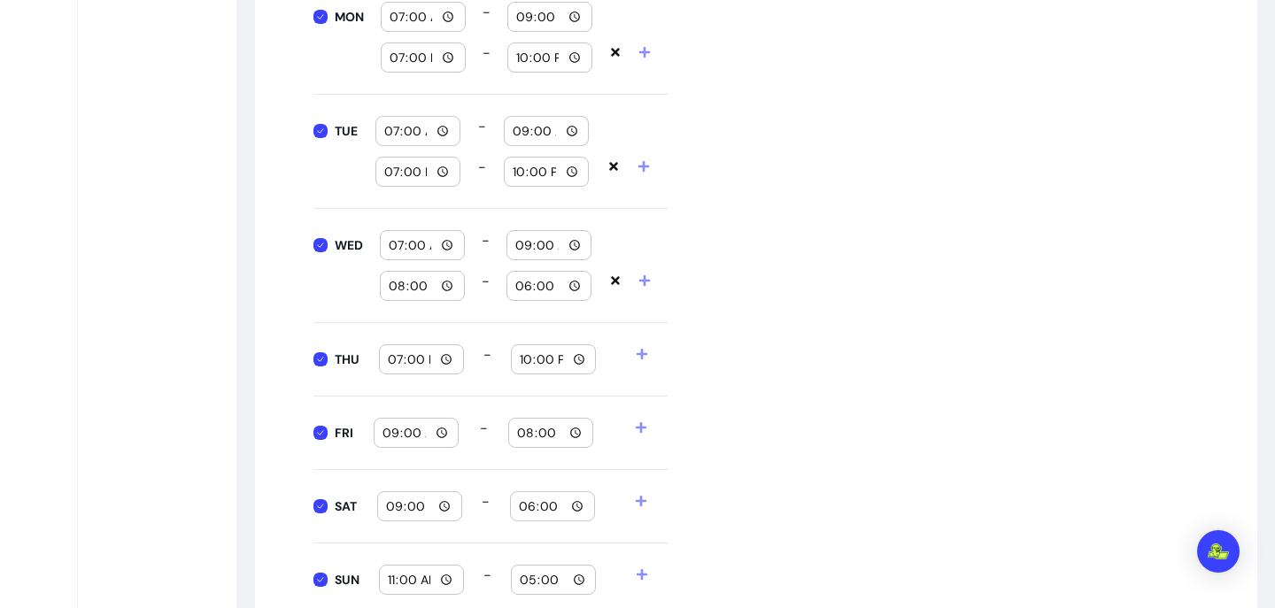
click at [449, 282] on input "08:00" at bounding box center [422, 285] width 69 height 19
type input "19:00"
click at [575, 283] on input "18:00" at bounding box center [548, 285] width 69 height 19
type input "22:00"
click at [435, 389] on div "THU 19:00 - 22:00" at bounding box center [490, 359] width 354 height 73
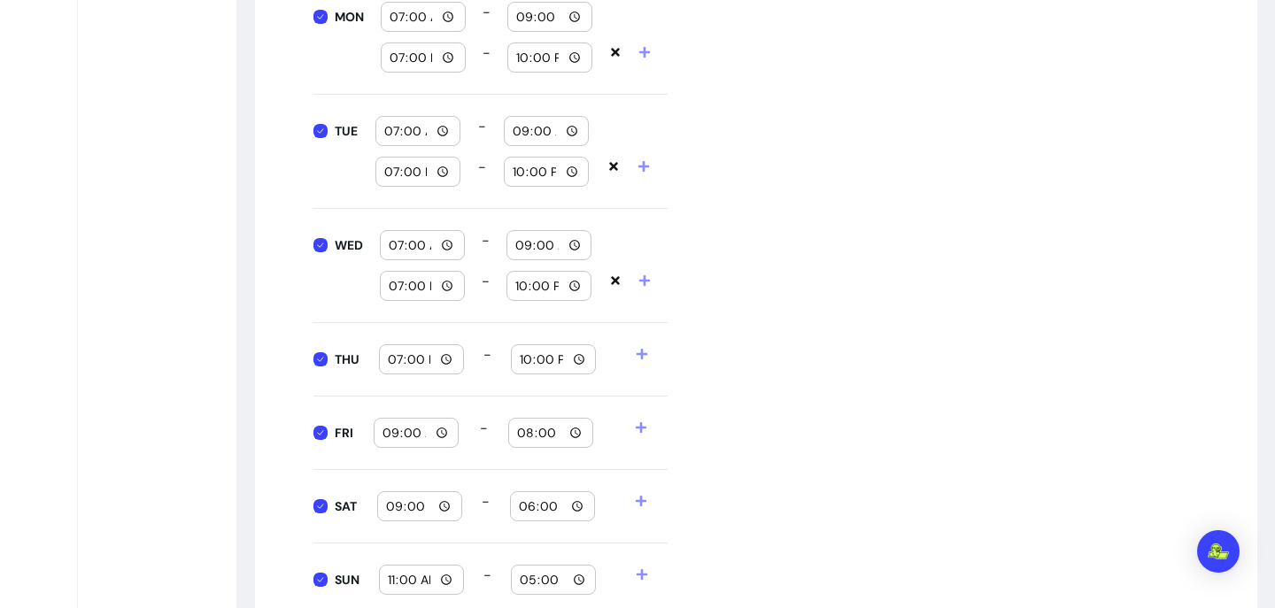
click at [635, 349] on icon at bounding box center [641, 354] width 12 height 12
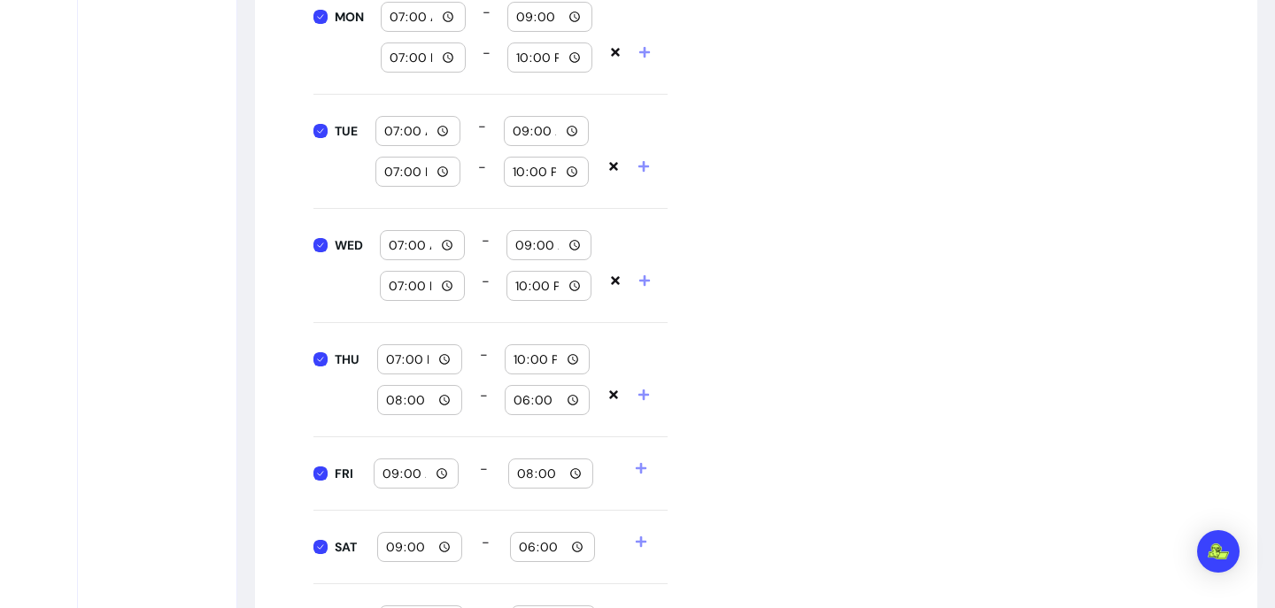
click at [442, 400] on input "08:00" at bounding box center [419, 399] width 69 height 19
type input "07:00"
click at [477, 409] on div "THU 19:00 - 22:00 07:00 - 18:00" at bounding box center [490, 380] width 354 height 114
click at [574, 397] on input "18:00" at bounding box center [546, 399] width 69 height 19
type input "09:00"
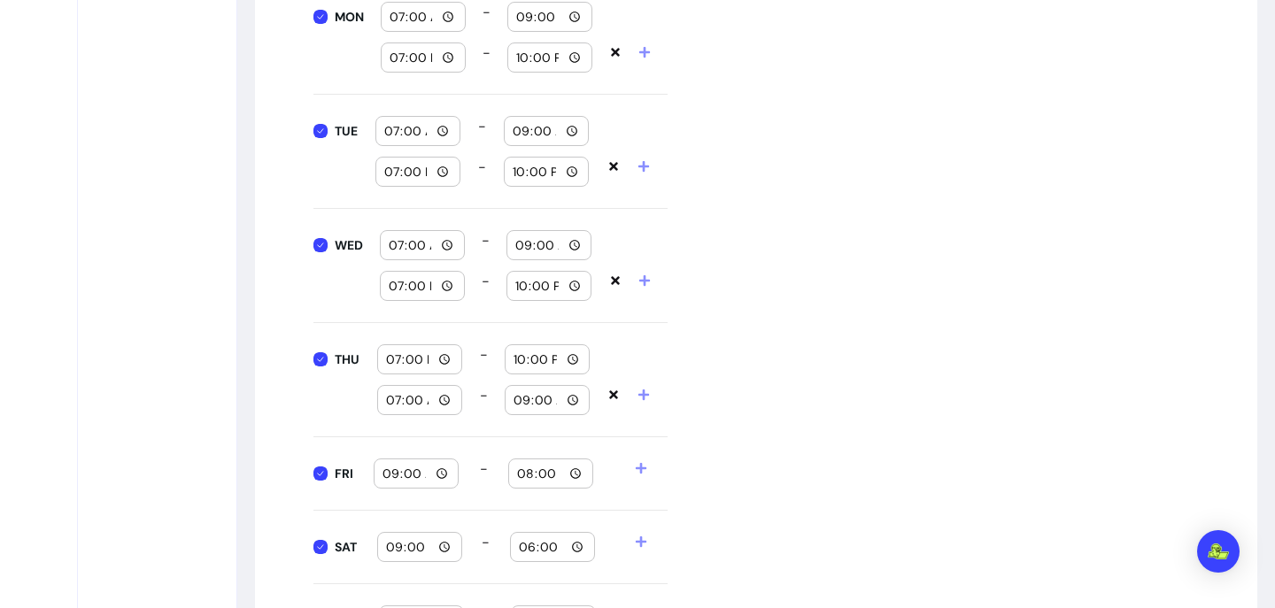
click at [700, 411] on div "Daily Availabilities MON 07:00 - 09:00 19:00 - 22:00 TUE 07:00 - 09:00 19:00 - …" at bounding box center [755, 301] width 885 height 712
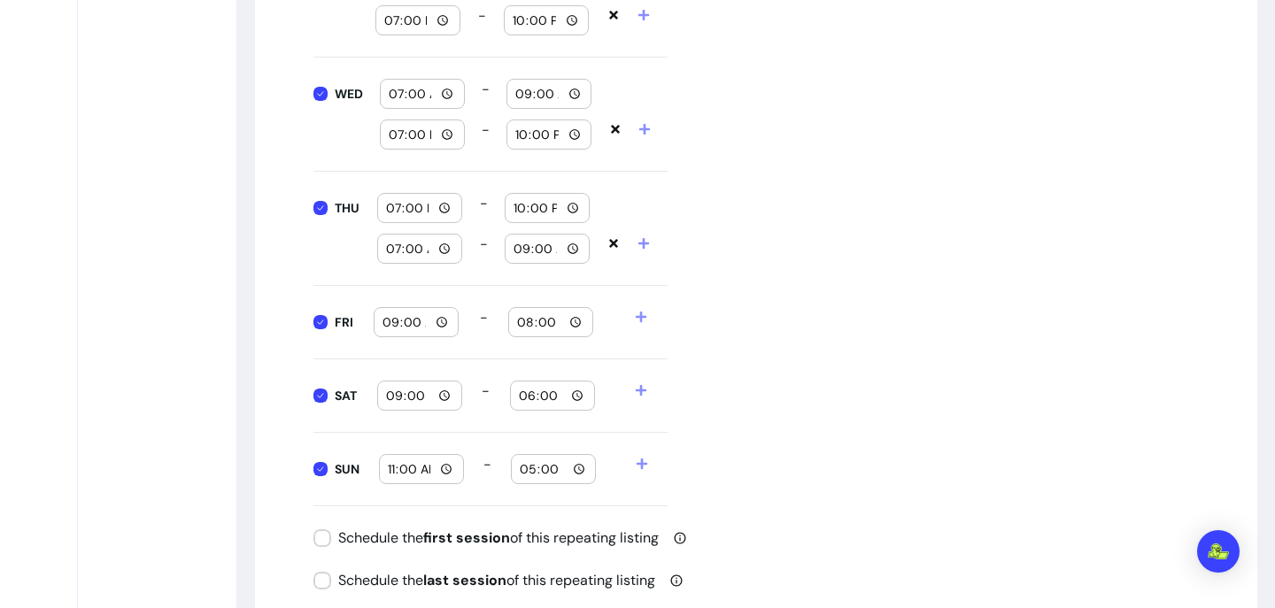
scroll to position [2316, 0]
click at [442, 319] on input "09:00" at bounding box center [415, 320] width 69 height 19
click at [730, 380] on div "Daily Availabilities MON 07:00 - 09:00 19:00 - 22:00 TUE 07:00 - 09:00 19:00 - …" at bounding box center [755, 148] width 885 height 712
click at [576, 320] on input "20:00" at bounding box center [550, 320] width 69 height 19
type input "21:00"
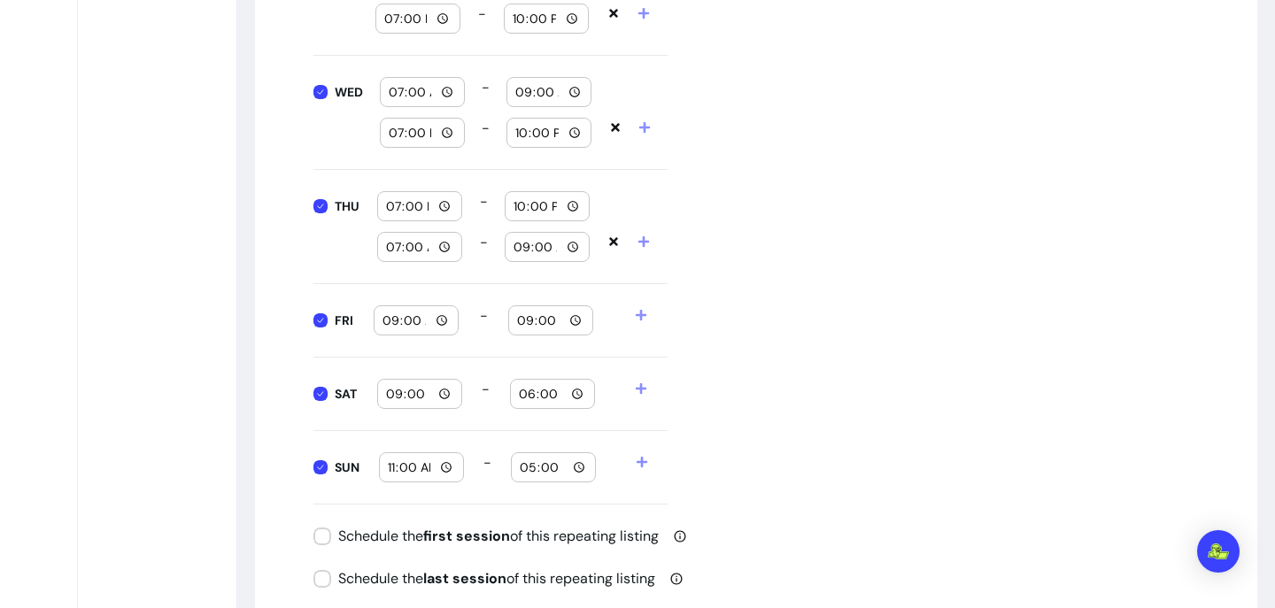
click at [779, 374] on div "Daily Availabilities MON 07:00 - 09:00 19:00 - 22:00 TUE 07:00 - 09:00 19:00 - …" at bounding box center [755, 148] width 885 height 712
click at [577, 393] on input "18:00" at bounding box center [552, 393] width 69 height 19
type input "20:00"
click at [795, 382] on div "Daily Availabilities MON 07:00 - 09:00 19:00 - 22:00 TUE 07:00 - 09:00 19:00 - …" at bounding box center [755, 148] width 885 height 712
click at [583, 466] on input "17:00" at bounding box center [553, 467] width 69 height 19
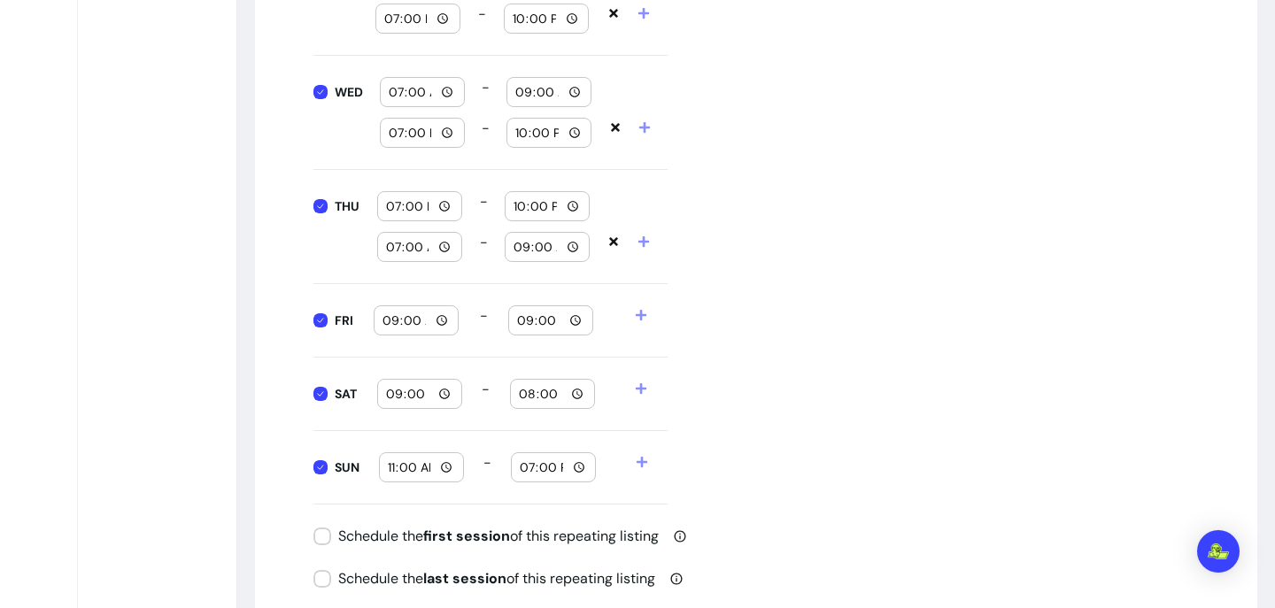
type input "19:00"
click at [767, 431] on div "Daily Availabilities MON 07:00 - 09:00 19:00 - 22:00 TUE 07:00 - 09:00 19:00 - …" at bounding box center [755, 148] width 885 height 712
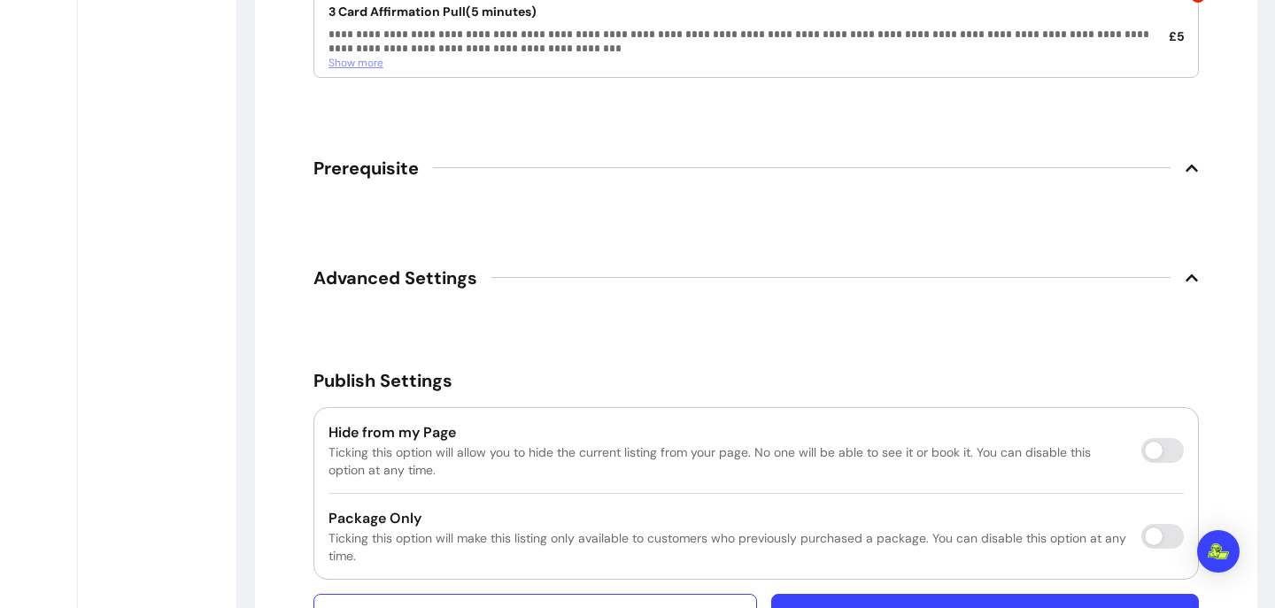
scroll to position [4128, 0]
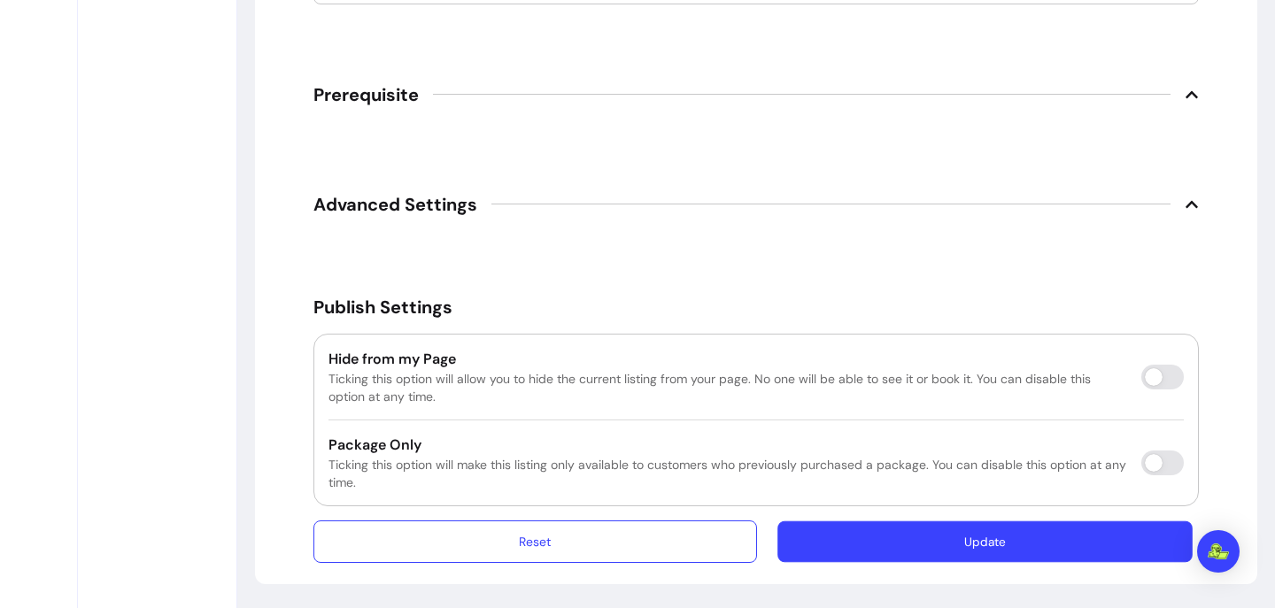
click at [916, 544] on button "Update" at bounding box center [984, 542] width 415 height 42
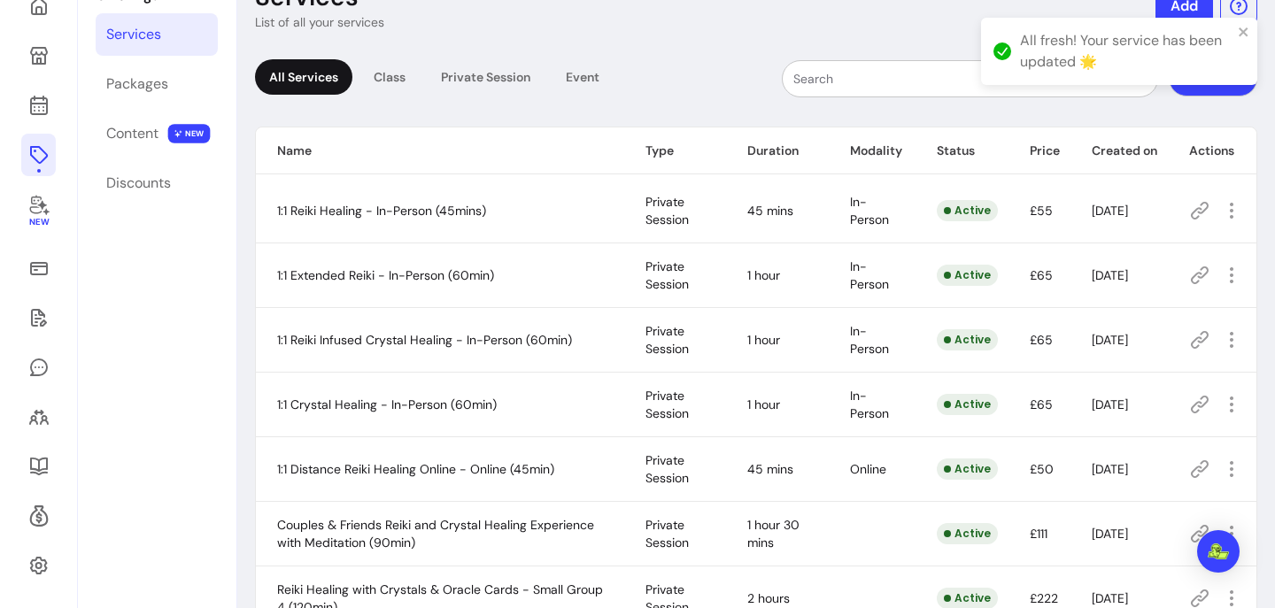
scroll to position [85, 0]
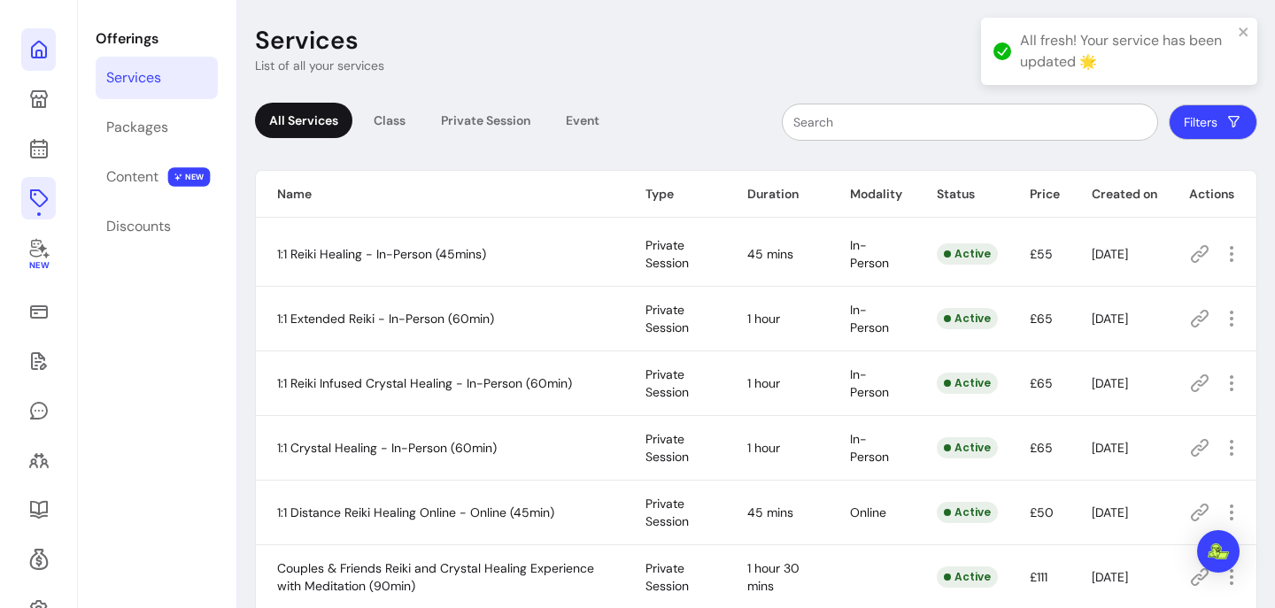
click at [37, 50] on icon at bounding box center [179, 26] width 300 height 252
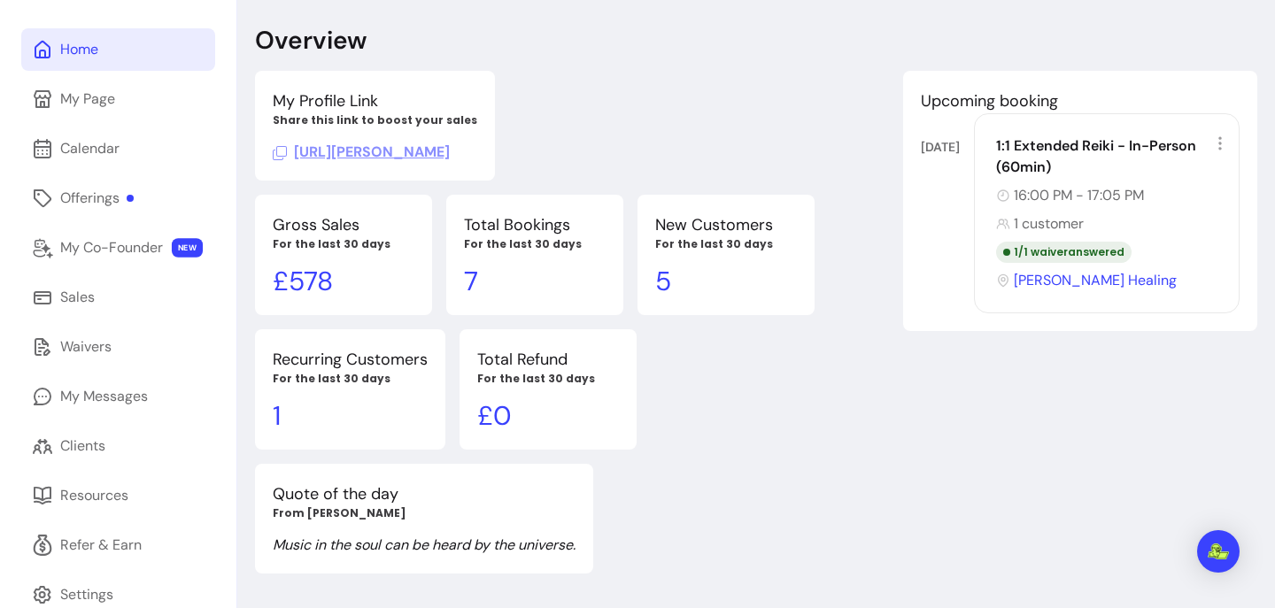
click at [91, 55] on div "Home" at bounding box center [79, 49] width 38 height 21
